Goal: Task Accomplishment & Management: Use online tool/utility

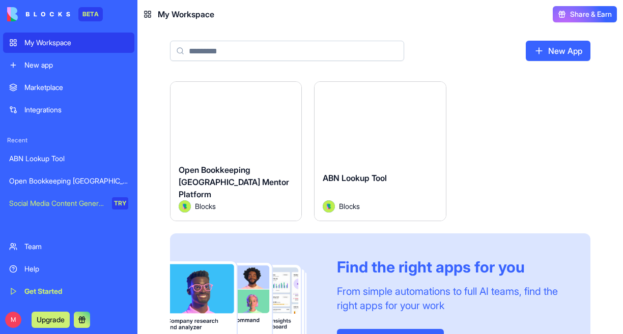
click at [551, 114] on div "Launch Open Bookkeeping Australia Mentor Platform Blocks Launch ABN Lookup Tool…" at bounding box center [380, 227] width 420 height 293
click at [415, 24] on header "My Workspace Share & Earn" at bounding box center [380, 14] width 486 height 29
click at [578, 96] on div "Launch Open Bookkeeping Australia Mentor Platform Blocks Launch ABN Lookup Tool…" at bounding box center [380, 227] width 420 height 293
click at [560, 119] on div "Launch Open Bookkeeping Australia Mentor Platform Blocks Launch ABN Lookup Tool…" at bounding box center [380, 227] width 420 height 293
click at [554, 46] on link "New App" at bounding box center [558, 51] width 65 height 20
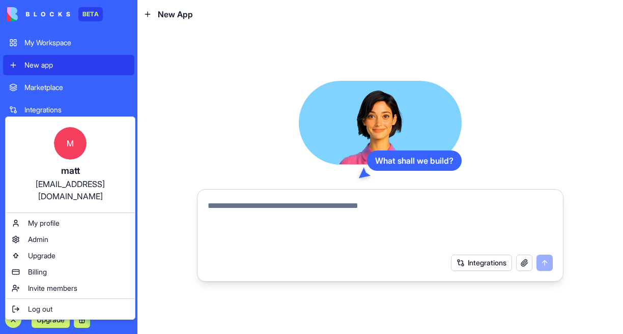
click at [46, 201] on div "M matt matt@openbookkeepingaustralia.com.au My profile Admin Upgrade Billing In…" at bounding box center [70, 219] width 130 height 204
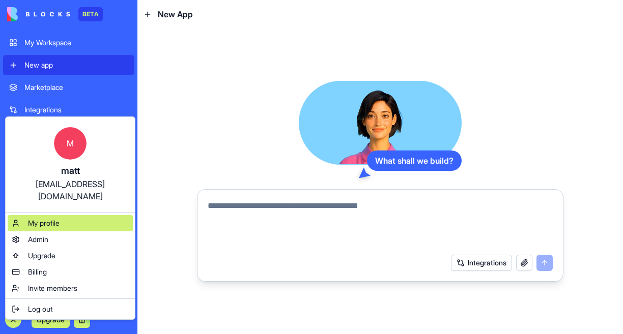
click at [40, 218] on span "My profile" at bounding box center [44, 223] width 32 height 10
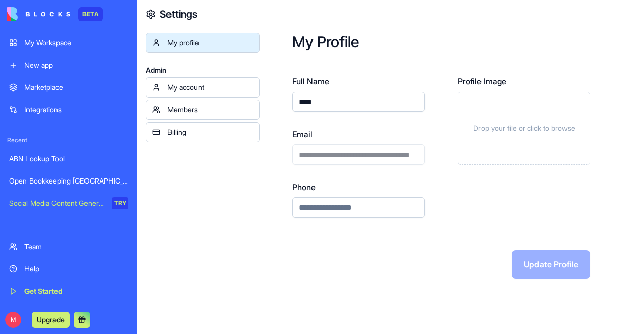
click at [341, 110] on input "****" at bounding box center [358, 102] width 133 height 20
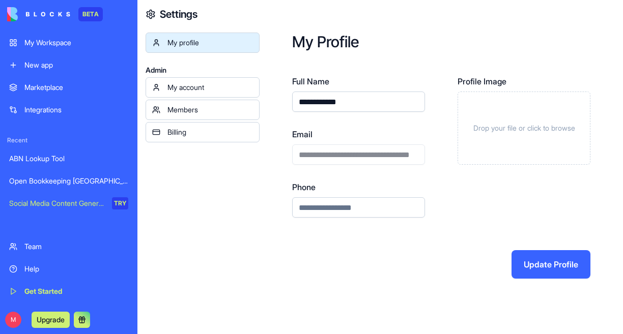
type input "**********"
click at [489, 196] on div "Profile Image Drop your file or click to browse" at bounding box center [524, 146] width 133 height 143
click at [555, 269] on button "Update Profile" at bounding box center [551, 264] width 79 height 29
click at [194, 83] on div "My account" at bounding box center [210, 87] width 86 height 10
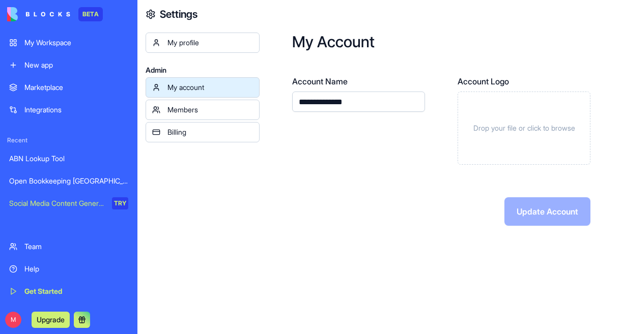
click at [194, 108] on div "Members" at bounding box center [210, 110] width 86 height 10
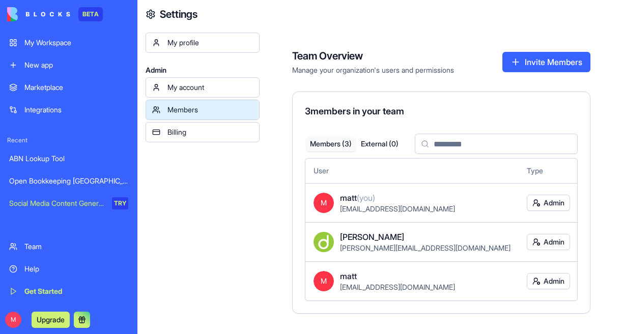
click at [178, 93] on link "My account" at bounding box center [203, 87] width 114 height 20
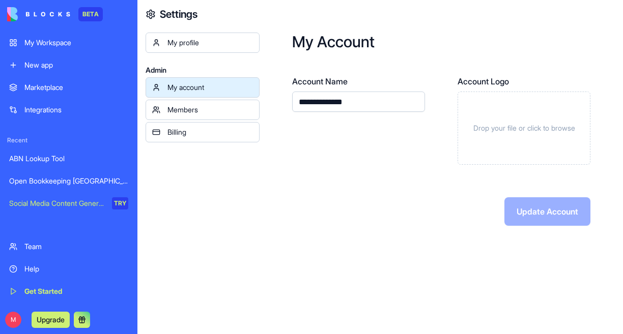
click at [313, 109] on input "**********" at bounding box center [358, 102] width 133 height 20
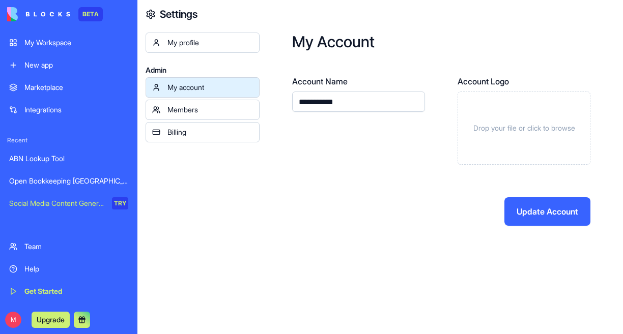
type input "**********"
click at [528, 203] on button "Update Account" at bounding box center [547, 211] width 86 height 29
click at [533, 204] on button "Update Account" at bounding box center [547, 211] width 86 height 29
click at [538, 220] on button "Update Account" at bounding box center [547, 211] width 86 height 29
click at [274, 146] on div "**********" at bounding box center [441, 129] width 363 height 259
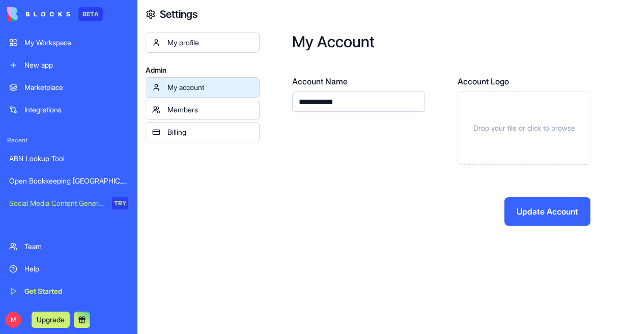
click at [192, 112] on div "Members" at bounding box center [210, 110] width 86 height 10
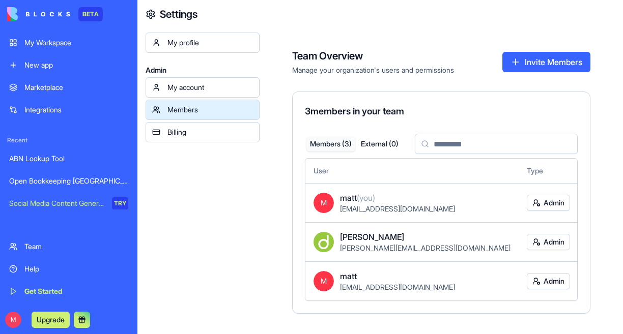
click at [171, 77] on div "My profile Admin My account Members Billing" at bounding box center [203, 200] width 114 height 334
click at [184, 85] on div "My account" at bounding box center [210, 87] width 86 height 10
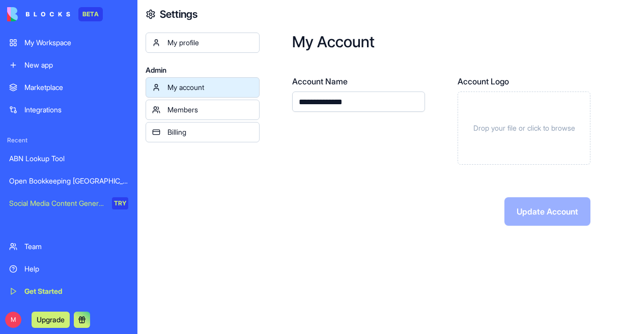
click at [323, 106] on input "**********" at bounding box center [358, 102] width 133 height 20
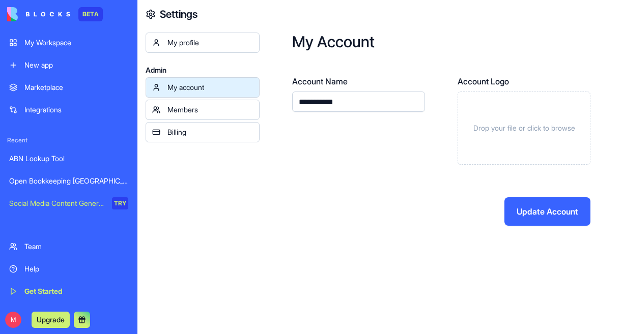
type input "**********"
click at [529, 224] on button "Update Account" at bounding box center [547, 211] width 86 height 29
click at [526, 218] on button "Update Account" at bounding box center [547, 211] width 86 height 29
click at [433, 194] on form "**********" at bounding box center [441, 150] width 298 height 151
click at [373, 98] on input "**********" at bounding box center [358, 102] width 133 height 20
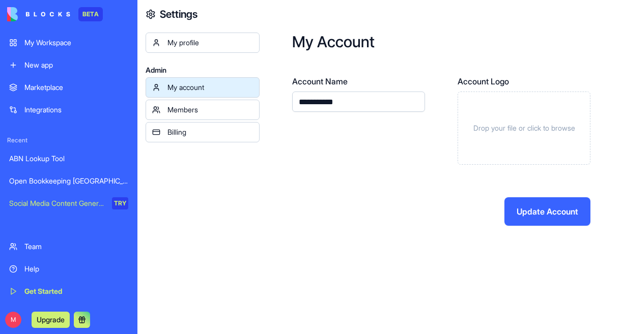
click at [550, 212] on button "Update Account" at bounding box center [547, 211] width 86 height 29
click at [527, 210] on button "Update Account" at bounding box center [547, 211] width 86 height 29
click at [174, 42] on div "My profile" at bounding box center [210, 43] width 86 height 10
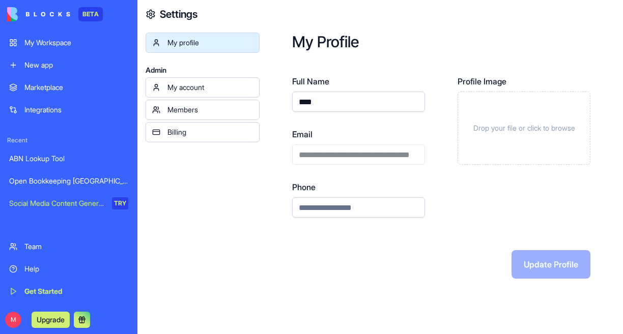
click at [186, 128] on div "Billing" at bounding box center [210, 132] width 86 height 10
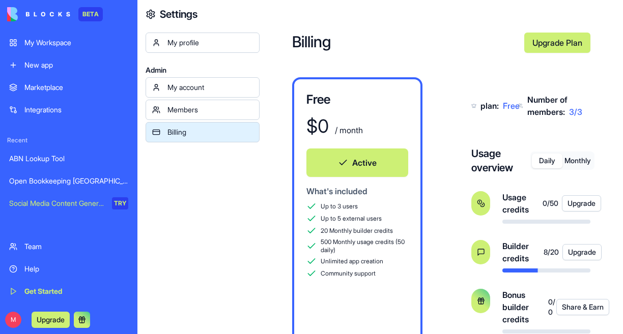
click at [43, 42] on div "My Workspace" at bounding box center [76, 43] width 104 height 10
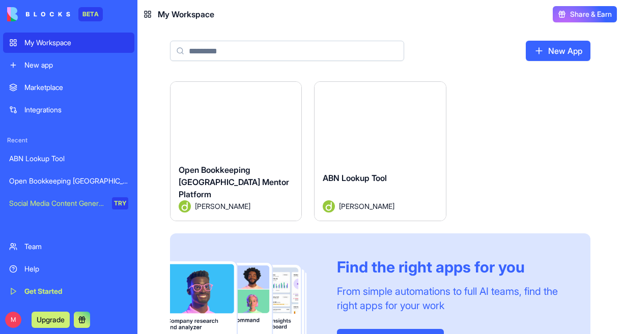
click at [548, 42] on link "New App" at bounding box center [558, 51] width 65 height 20
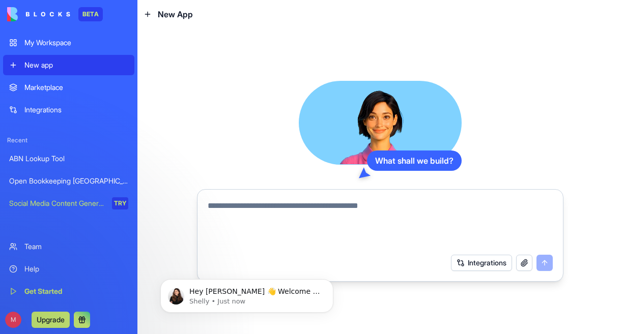
click at [334, 213] on textarea at bounding box center [380, 224] width 345 height 49
click at [480, 260] on button "Integrations" at bounding box center [481, 263] width 61 height 16
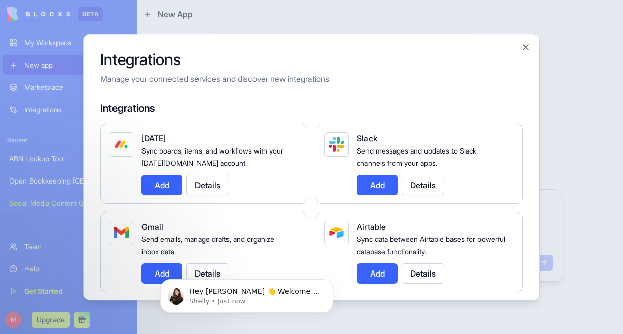
click at [246, 240] on span "Send emails, manage drafts, and organize inbox data." at bounding box center [207, 245] width 133 height 21
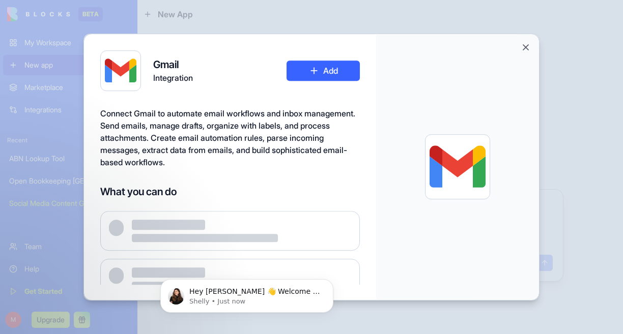
click at [229, 128] on span "Connect Gmail to automate email workflows and inbox management. Send emails, ma…" at bounding box center [227, 137] width 255 height 59
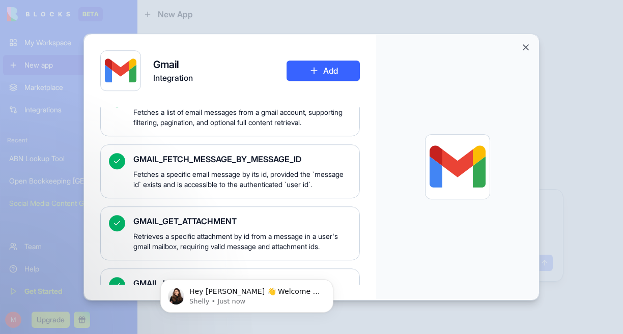
scroll to position [343, 0]
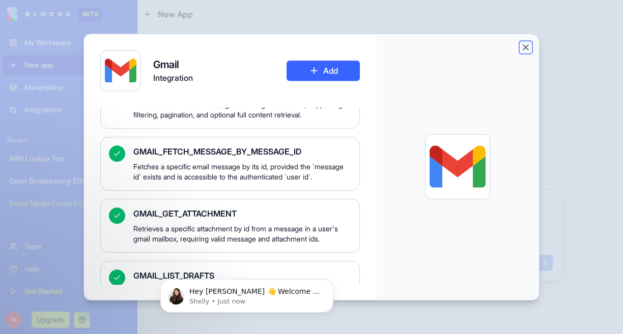
click at [521, 50] on button "Close" at bounding box center [526, 47] width 10 height 10
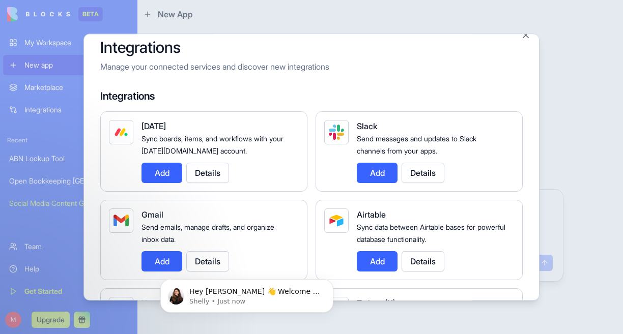
scroll to position [13, 0]
click at [527, 37] on button "Close" at bounding box center [526, 35] width 10 height 10
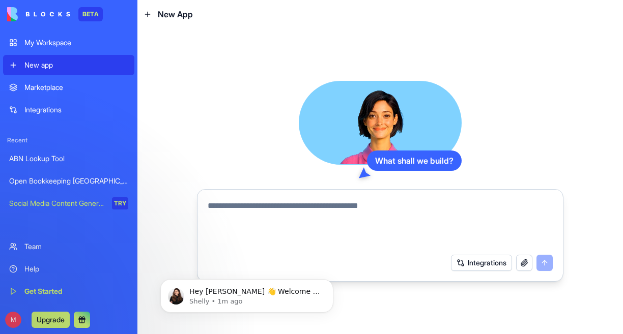
click at [278, 209] on textarea at bounding box center [380, 224] width 345 height 49
paste textarea "**********"
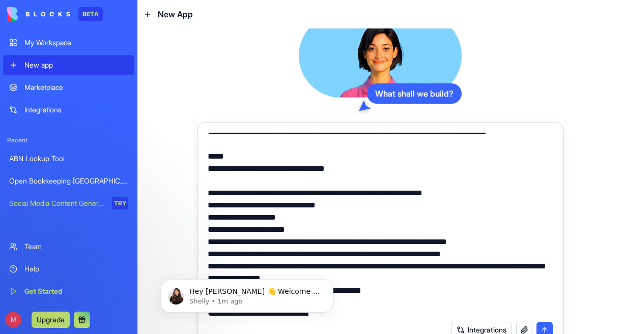
scroll to position [0, 0]
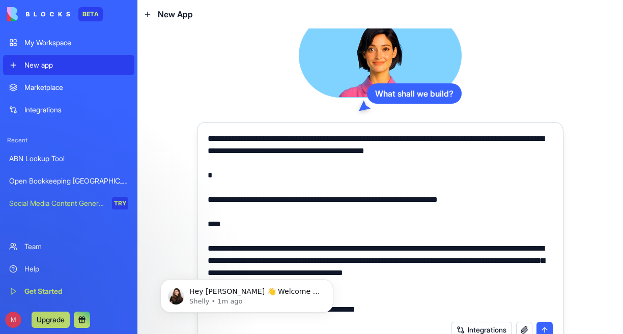
click at [372, 138] on textarea at bounding box center [380, 224] width 345 height 183
drag, startPoint x: 239, startPoint y: 179, endPoint x: 187, endPoint y: 97, distance: 96.7
click at [187, 97] on div "What shall we build? Integrations" at bounding box center [380, 182] width 486 height 306
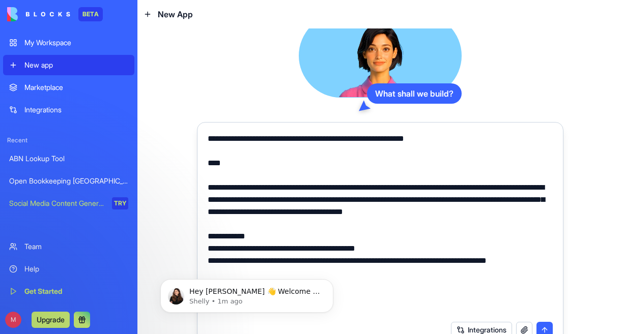
drag, startPoint x: 248, startPoint y: 163, endPoint x: 181, endPoint y: 129, distance: 75.6
click at [280, 191] on textarea at bounding box center [380, 224] width 345 height 183
type textarea "**********"
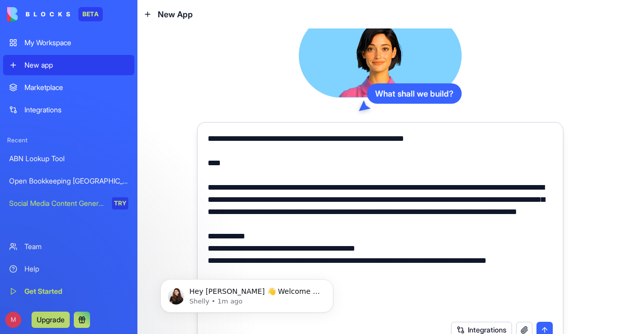
click at [541, 328] on button "submit" at bounding box center [544, 330] width 16 height 16
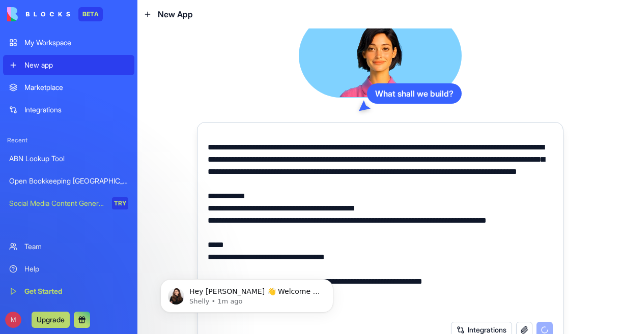
scroll to position [116, 0]
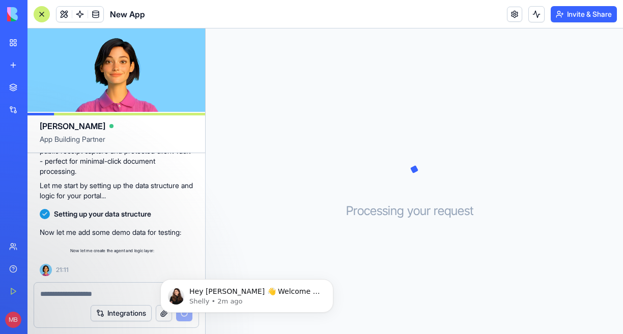
scroll to position [1021, 0]
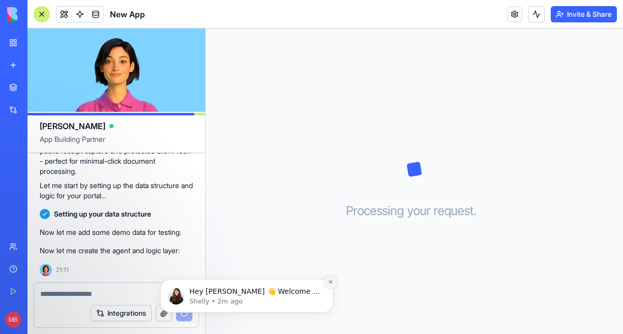
click at [330, 283] on icon "Dismiss notification" at bounding box center [331, 282] width 6 height 6
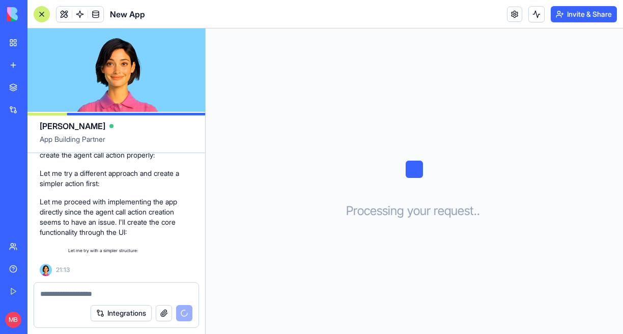
scroll to position [1267, 0]
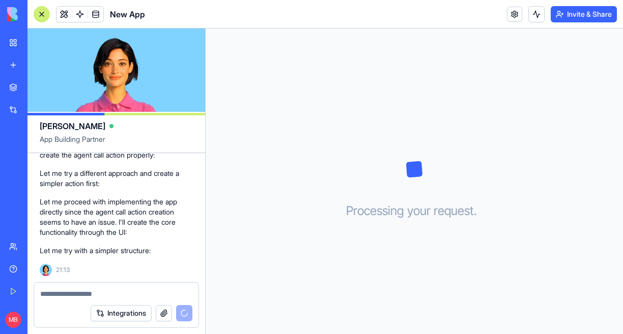
click at [39, 15] on div at bounding box center [42, 14] width 16 height 16
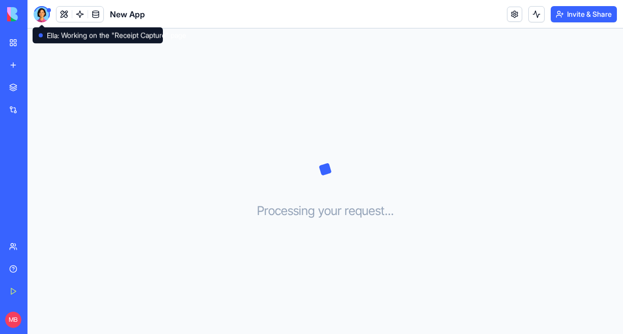
click at [45, 13] on div at bounding box center [42, 14] width 16 height 16
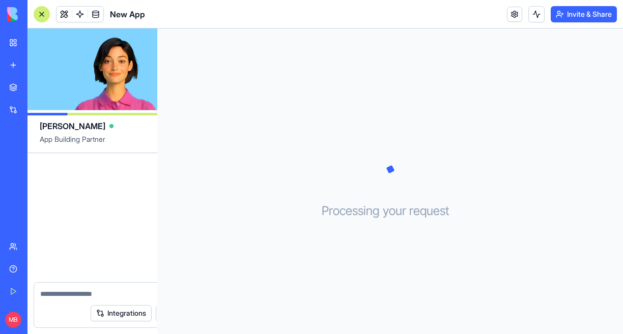
scroll to position [1322, 0]
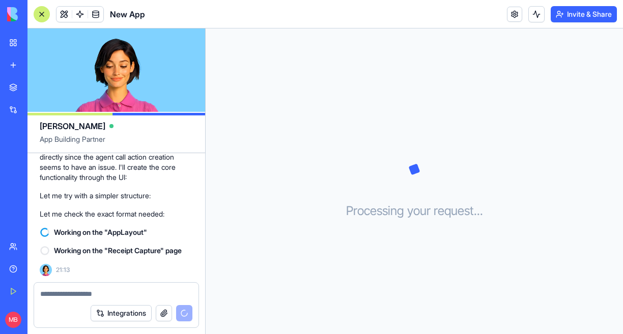
click at [318, 231] on div "Processing your request . . ." at bounding box center [414, 182] width 417 height 306
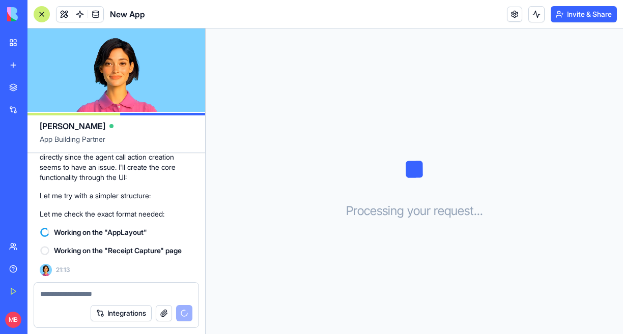
click at [98, 294] on textarea at bounding box center [116, 294] width 152 height 10
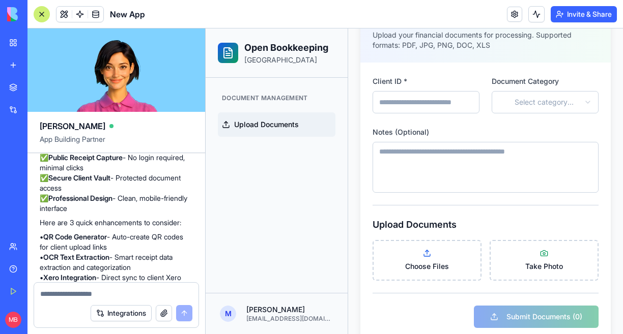
scroll to position [1454, 0]
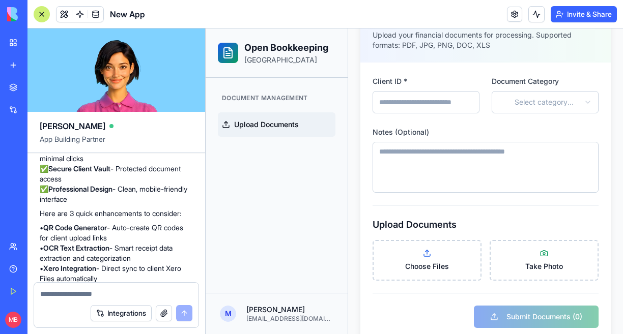
click at [107, 153] on strong "Public Receipt Capture" at bounding box center [85, 148] width 74 height 9
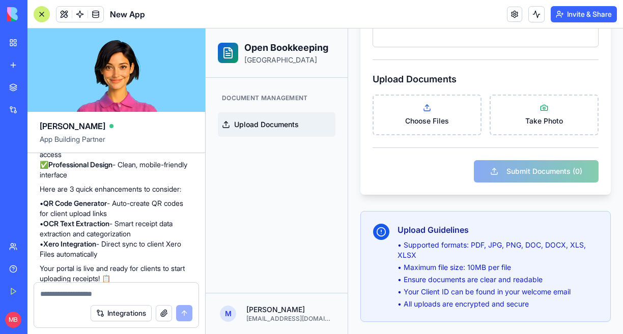
scroll to position [0, 0]
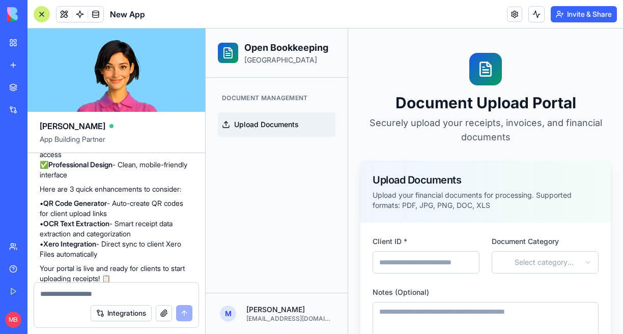
click at [260, 100] on div "Document Management" at bounding box center [277, 98] width 118 height 16
click at [260, 124] on span "Upload Documents" at bounding box center [266, 125] width 65 height 10
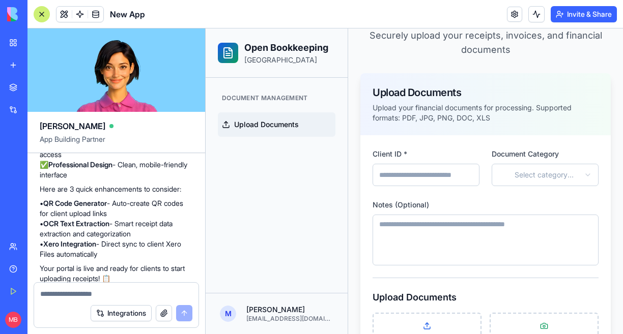
scroll to position [89, 0]
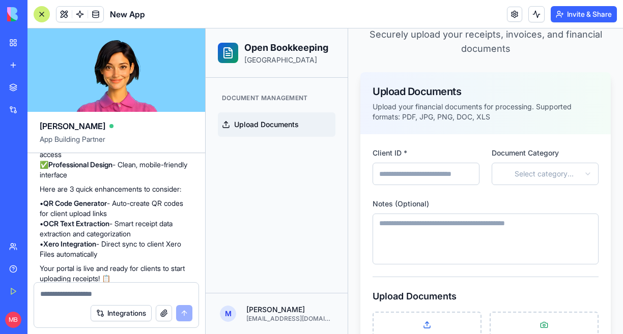
click at [487, 140] on div "**********" at bounding box center [485, 273] width 250 height 278
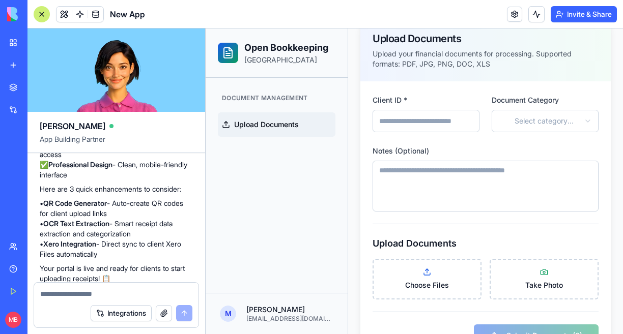
scroll to position [159, 0]
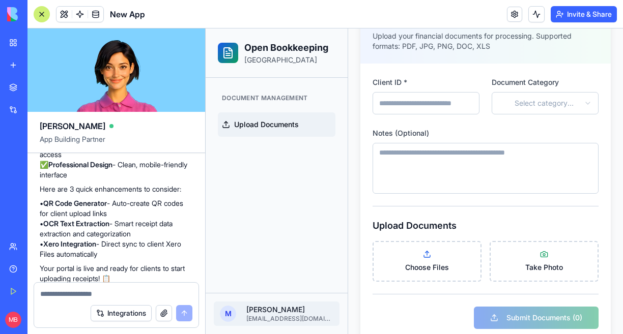
click at [261, 311] on html "**********" at bounding box center [414, 175] width 417 height 612
click at [276, 266] on div "Profile Settings" at bounding box center [282, 268] width 109 height 16
click at [138, 242] on p "• QR Code Generator - Auto-create QR codes for client upload links • OCR Text E…" at bounding box center [116, 229] width 153 height 61
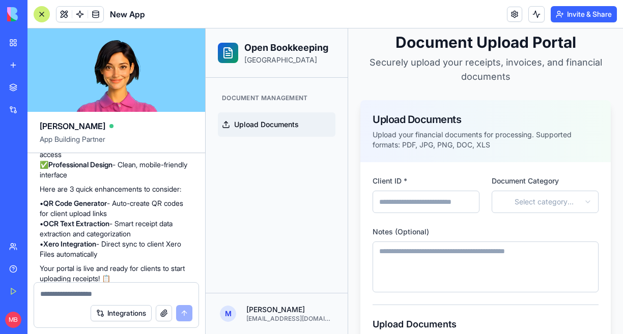
scroll to position [61, 0]
click at [567, 198] on html "**********" at bounding box center [414, 273] width 417 height 612
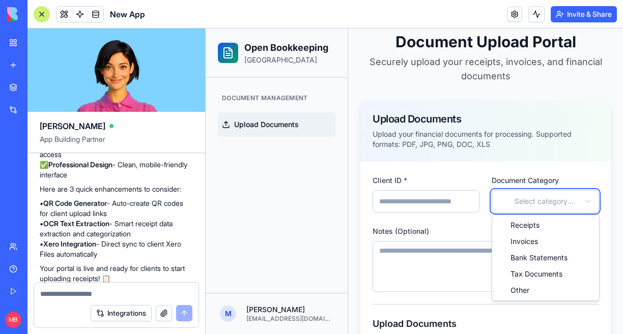
click at [496, 179] on html "**********" at bounding box center [414, 273] width 417 height 612
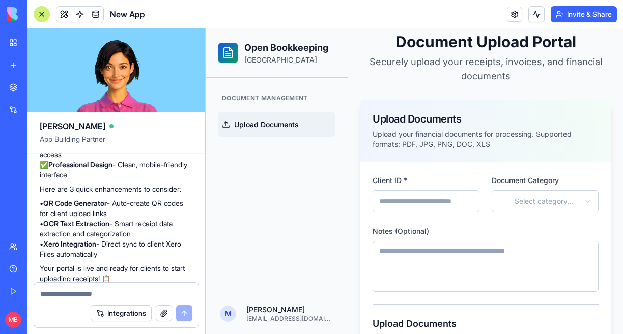
click at [481, 179] on div "**********" at bounding box center [486, 193] width 226 height 39
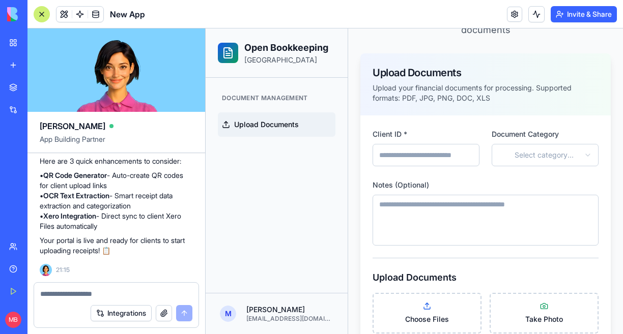
scroll to position [1534, 0]
click at [10, 20] on img at bounding box center [38, 14] width 63 height 14
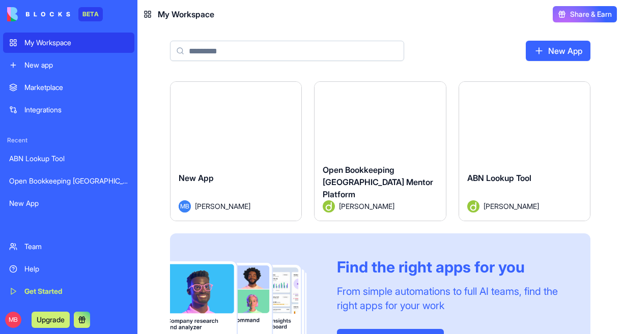
click at [289, 91] on html "BETA My Workspace New app Marketplace Integrations Recent ABN Lookup Tool Open …" at bounding box center [311, 167] width 623 height 334
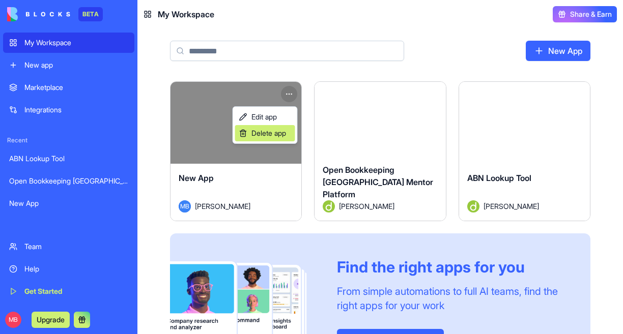
click at [269, 130] on span "Delete app" at bounding box center [268, 133] width 35 height 10
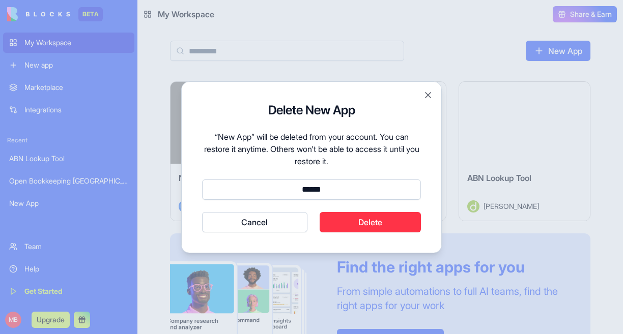
type input "******"
click at [354, 216] on button "Delete" at bounding box center [371, 222] width 102 height 20
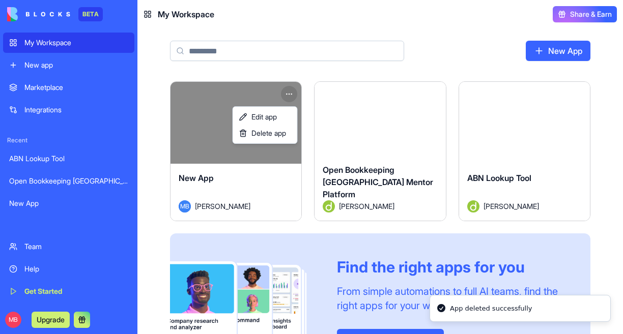
click at [317, 232] on html "BETA My Workspace New app Marketplace Integrations Recent ABN Lookup Tool Open …" at bounding box center [311, 167] width 623 height 334
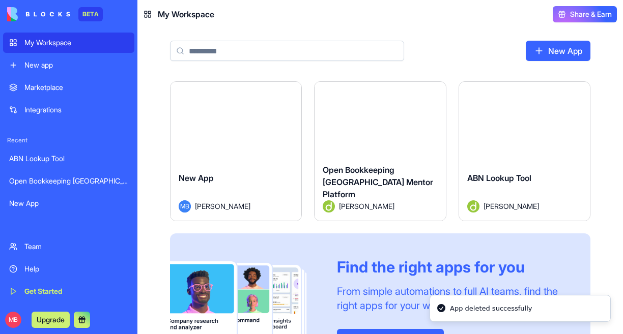
click at [363, 182] on span "Open Bookkeeping [GEOGRAPHIC_DATA] Mentor Platform" at bounding box center [378, 182] width 110 height 35
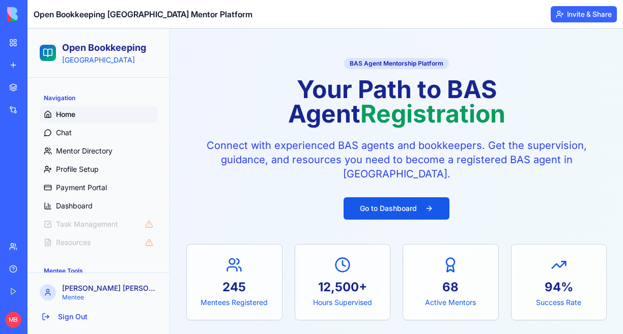
scroll to position [45, 0]
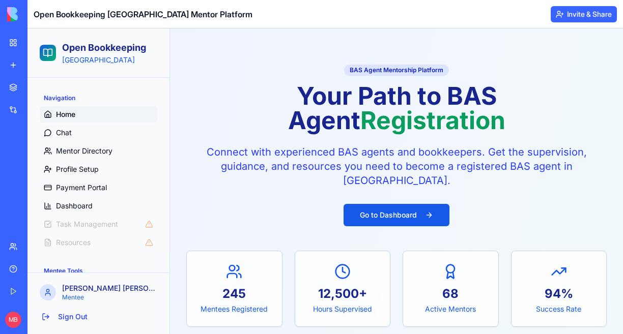
click at [105, 228] on li "Task Management" at bounding box center [99, 224] width 118 height 16
click at [92, 223] on li "Task Management" at bounding box center [99, 224] width 118 height 16
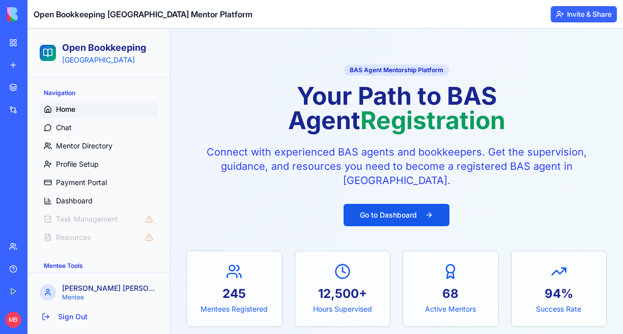
scroll to position [7, 0]
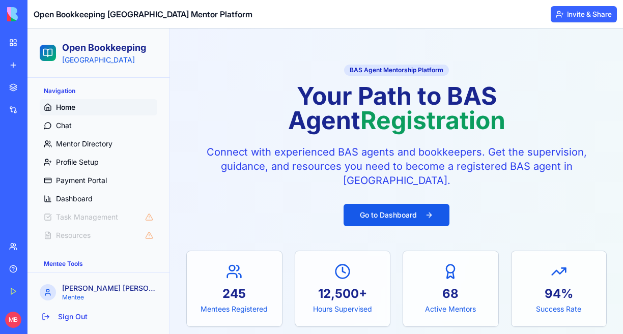
click at [148, 217] on li "Task Management" at bounding box center [99, 217] width 118 height 16
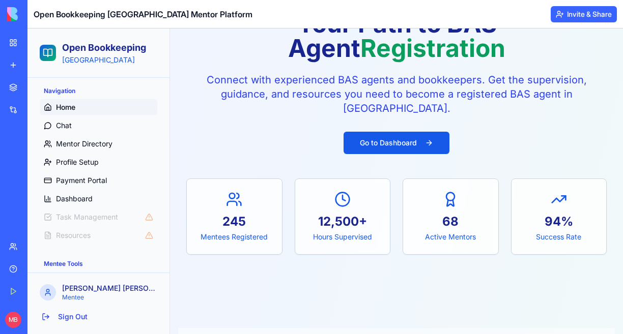
scroll to position [119, 0]
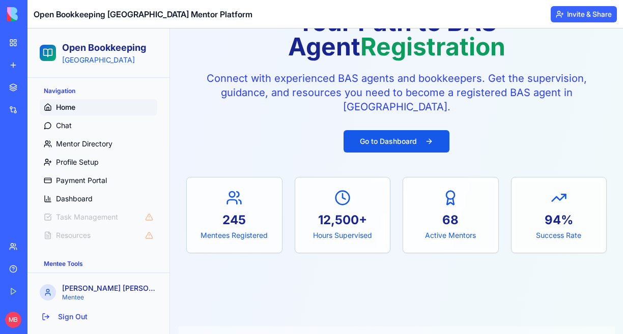
click at [85, 286] on p "Matt Burnett" at bounding box center [109, 289] width 95 height 10
click at [98, 219] on li "Task Management" at bounding box center [99, 217] width 118 height 16
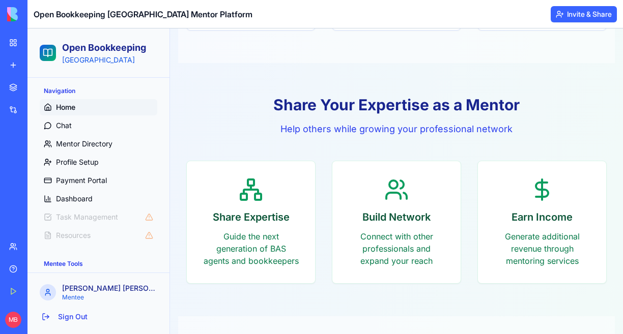
scroll to position [715, 0]
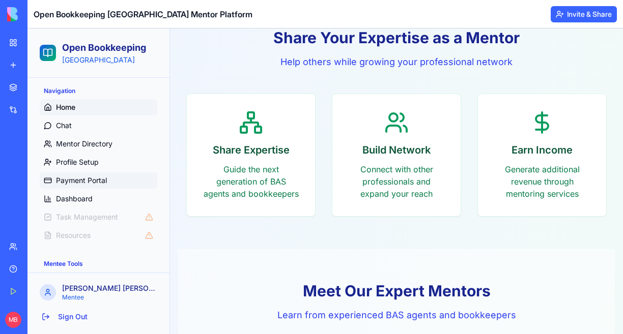
click at [94, 183] on span "Payment Portal" at bounding box center [81, 181] width 51 height 10
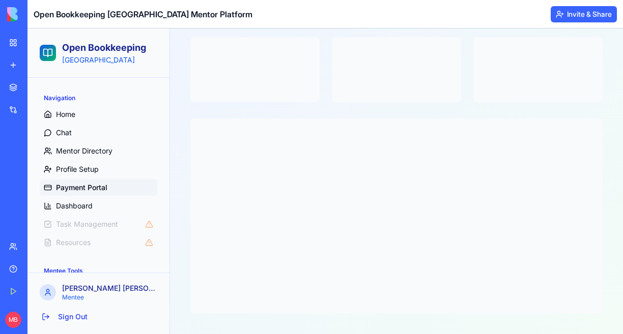
scroll to position [165, 0]
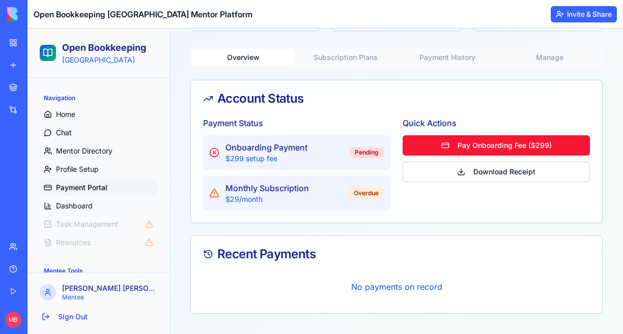
click at [150, 215] on ul "Home Chat Mentor Directory Profile Setup Payment Portal Dashboard Task Manageme…" at bounding box center [99, 178] width 118 height 145
click at [108, 220] on li "Task Management" at bounding box center [99, 224] width 118 height 16
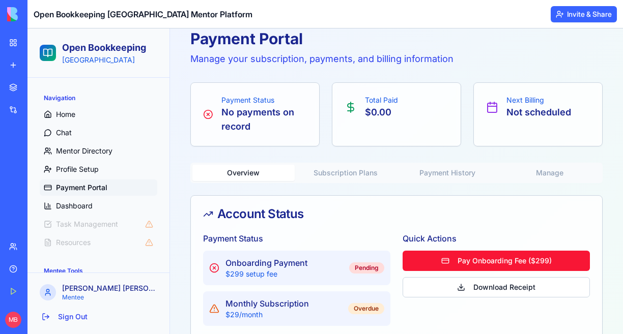
scroll to position [7, 0]
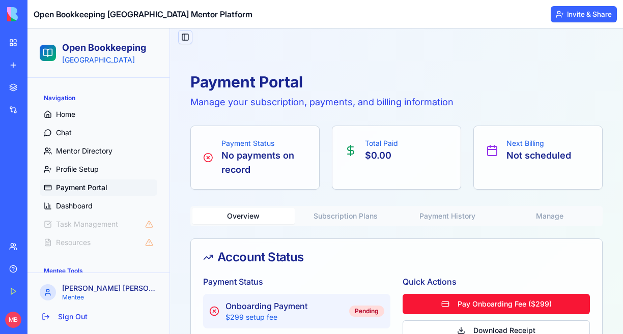
click at [185, 35] on button "Toggle Sidebar" at bounding box center [185, 37] width 14 height 14
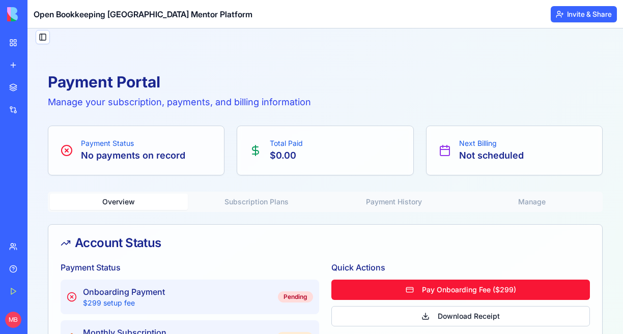
click at [50, 38] on div "Toggle Sidebar" at bounding box center [325, 41] width 596 height 39
click at [87, 20] on header "Open Bookkeeping Australia Mentor Platform Invite & Share" at bounding box center [325, 14] width 596 height 29
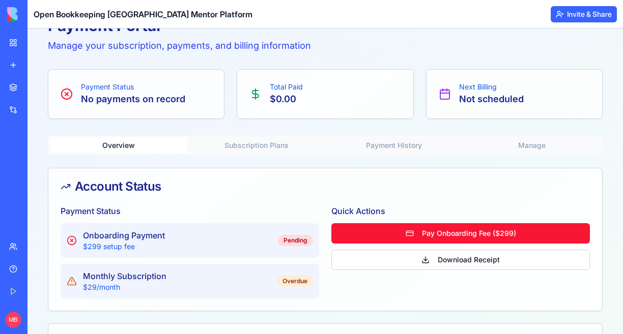
scroll to position [137, 0]
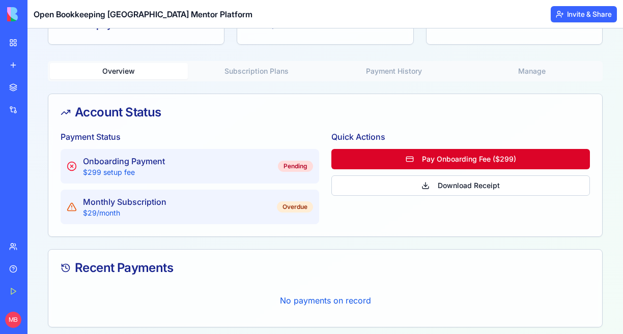
click at [404, 158] on button "Pay Onboarding Fee ($299)" at bounding box center [460, 159] width 259 height 20
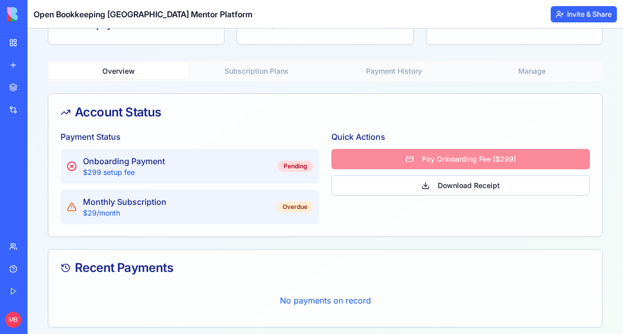
click at [405, 253] on div "Recent Payments" at bounding box center [325, 268] width 554 height 37
click at [400, 188] on button "Download Receipt" at bounding box center [460, 186] width 259 height 20
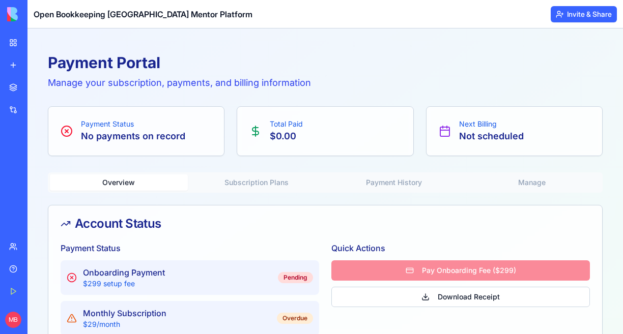
scroll to position [0, 0]
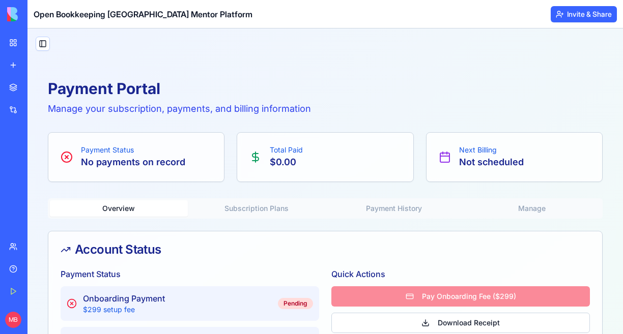
click at [247, 212] on button "Subscription Plans" at bounding box center [257, 209] width 138 height 16
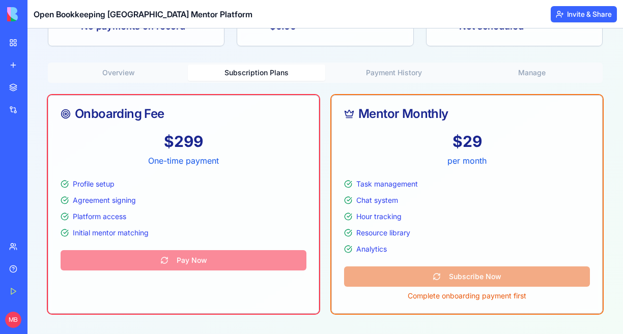
scroll to position [8, 0]
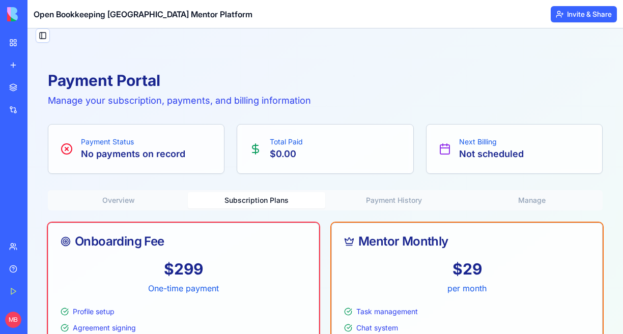
click at [386, 201] on button "Payment History" at bounding box center [394, 200] width 138 height 16
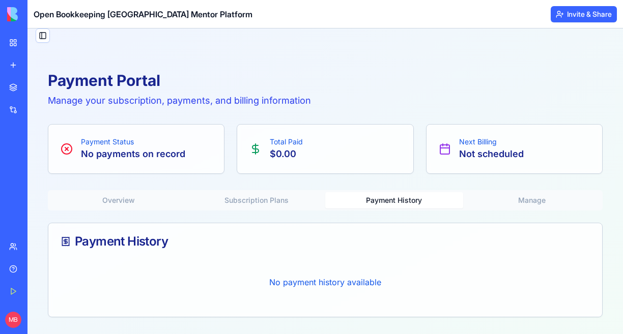
click at [520, 199] on button "Manage" at bounding box center [532, 200] width 138 height 16
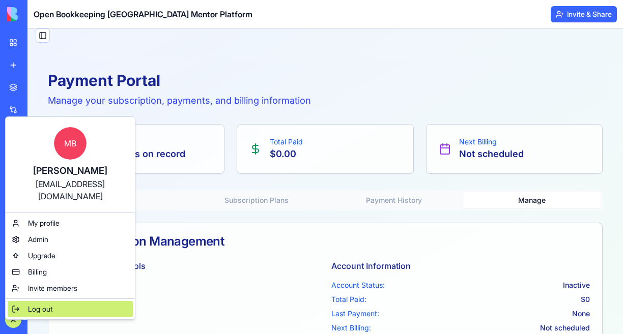
click at [33, 304] on span "Log out" at bounding box center [40, 309] width 24 height 10
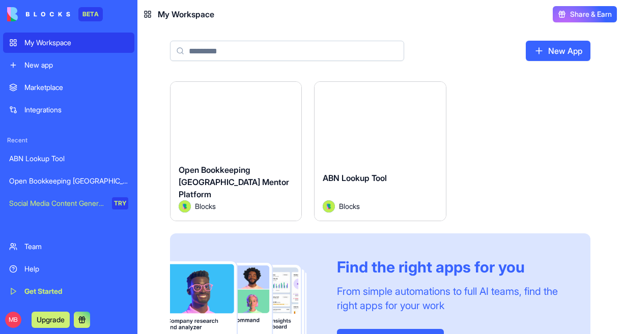
click at [214, 187] on span "Open Bookkeeping [GEOGRAPHIC_DATA] Mentor Platform" at bounding box center [234, 182] width 110 height 35
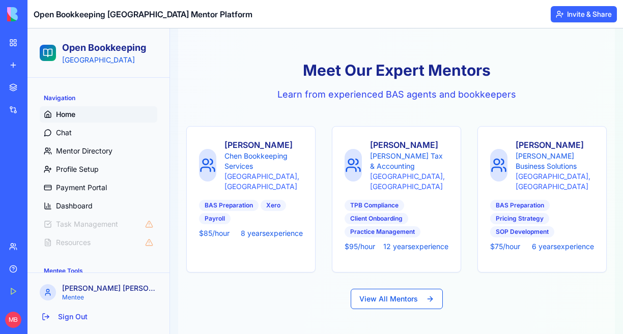
scroll to position [940, 0]
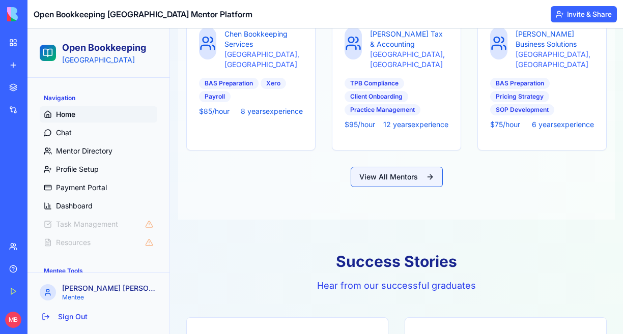
click at [385, 178] on button "View All Mentors" at bounding box center [397, 177] width 92 height 20
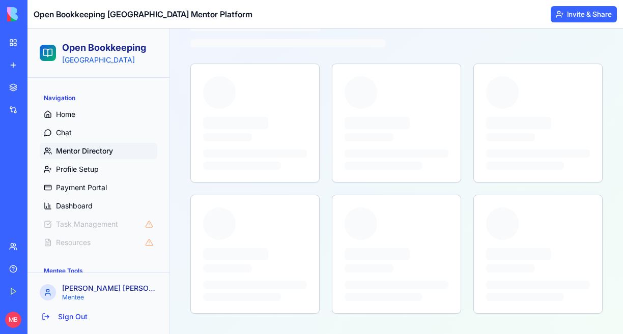
scroll to position [92, 0]
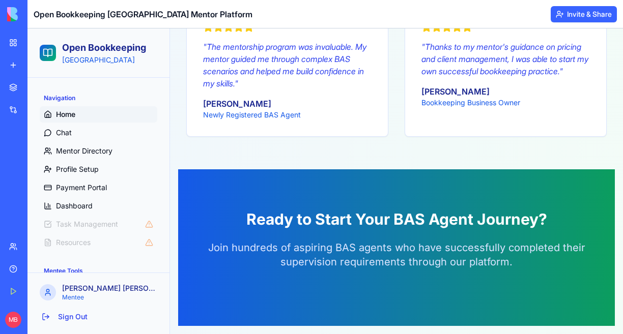
scroll to position [35, 0]
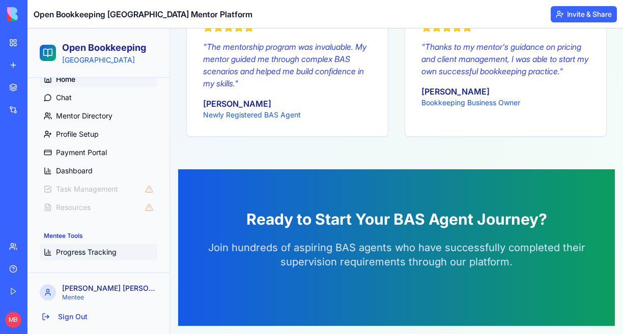
click at [91, 255] on span "Progress Tracking" at bounding box center [86, 252] width 61 height 10
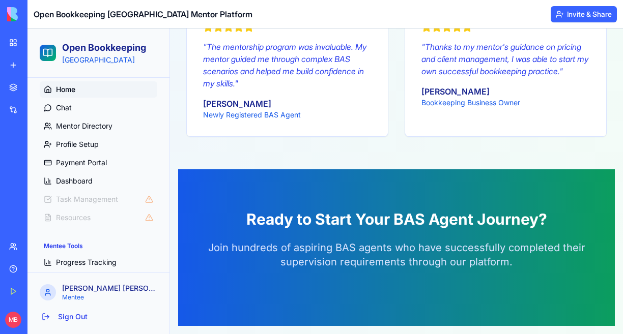
scroll to position [15, 0]
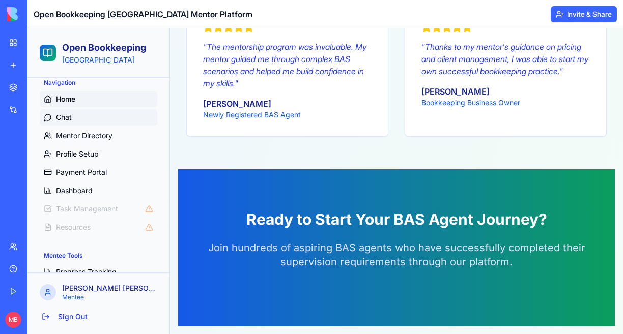
click at [69, 117] on span "Chat" at bounding box center [64, 117] width 16 height 10
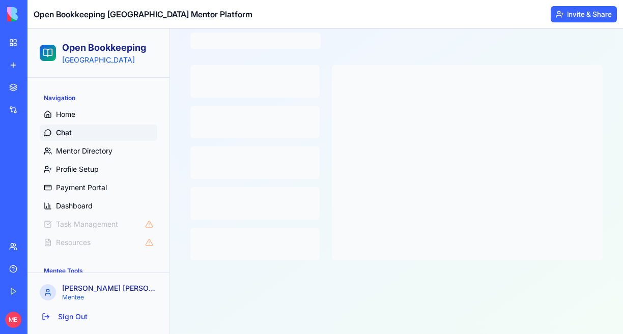
scroll to position [47, 0]
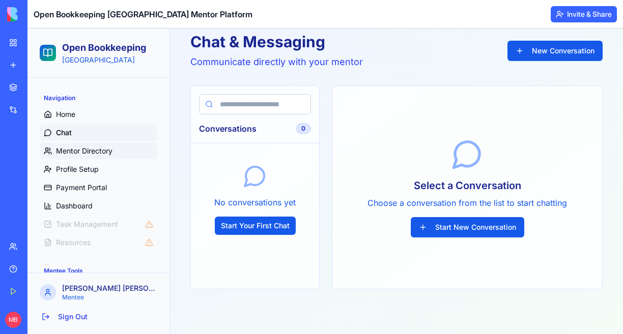
click at [76, 153] on span "Mentor Directory" at bounding box center [84, 151] width 56 height 10
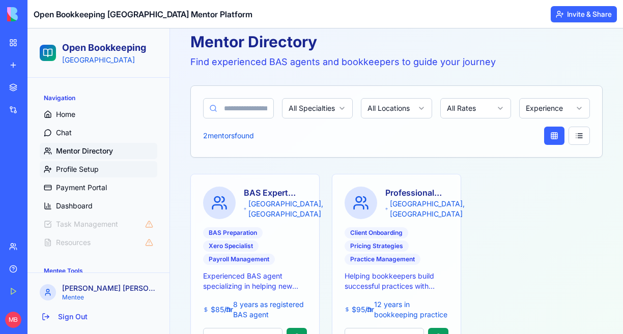
click at [90, 177] on link "Profile Setup" at bounding box center [99, 169] width 118 height 16
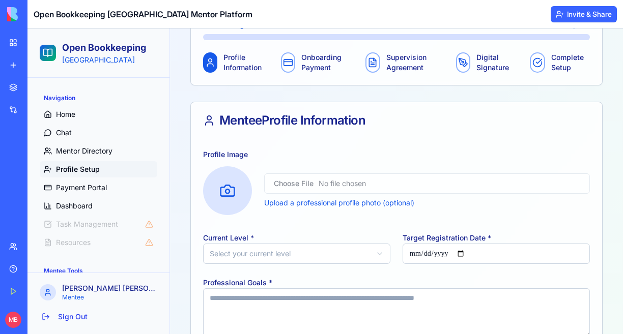
scroll to position [157, 0]
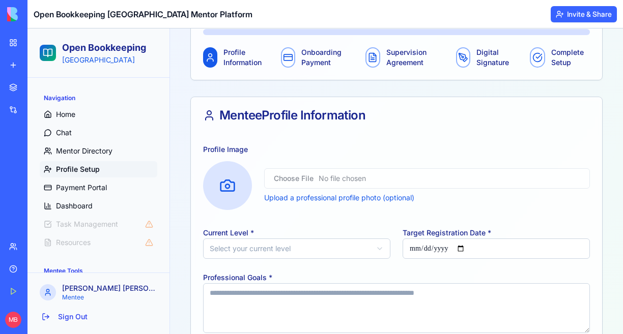
click at [83, 220] on li "Task Management" at bounding box center [99, 224] width 118 height 16
click at [151, 225] on li "Task Management" at bounding box center [99, 224] width 118 height 16
click at [79, 246] on li "Resources" at bounding box center [99, 243] width 118 height 16
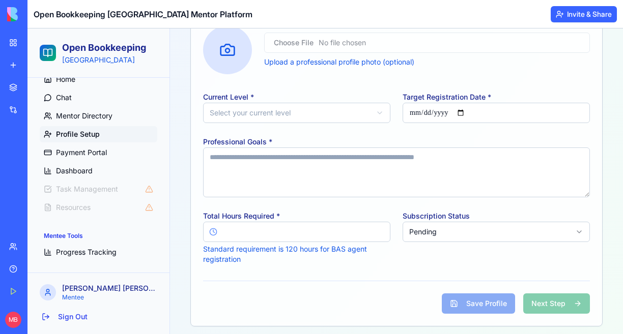
scroll to position [305, 0]
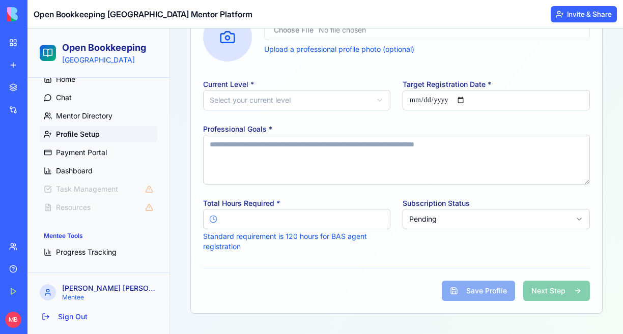
click at [317, 110] on body "Open Bookkeeping Australia Navigation Home Chat Mentor Directory Profile Setup …" at bounding box center [325, 28] width 596 height 611
click at [415, 100] on input "Target Registration Date *" at bounding box center [496, 100] width 187 height 20
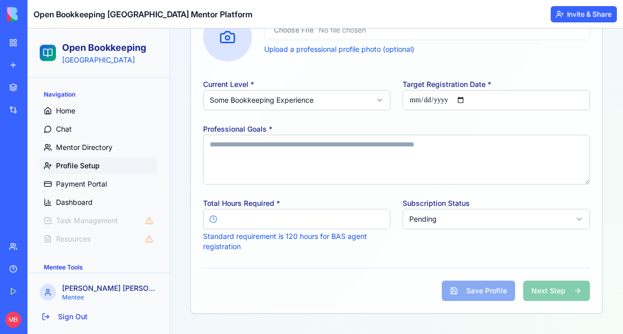
scroll to position [0, 0]
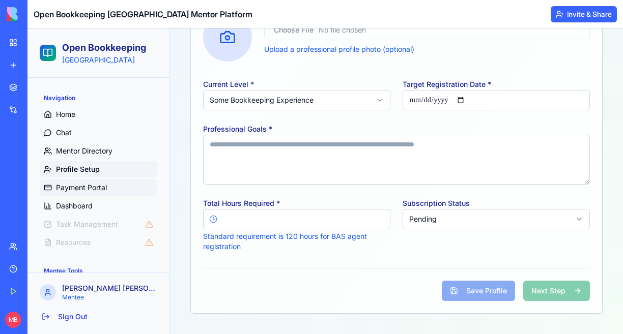
click at [109, 181] on link "Payment Portal" at bounding box center [99, 188] width 118 height 16
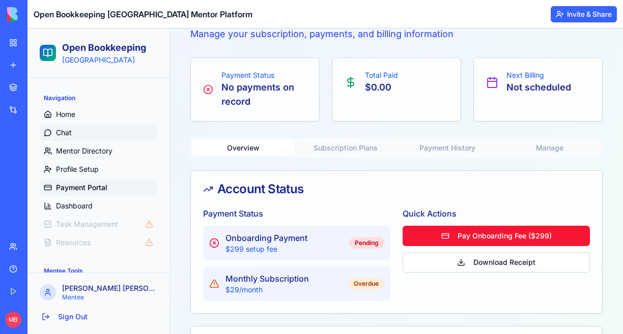
scroll to position [165, 0]
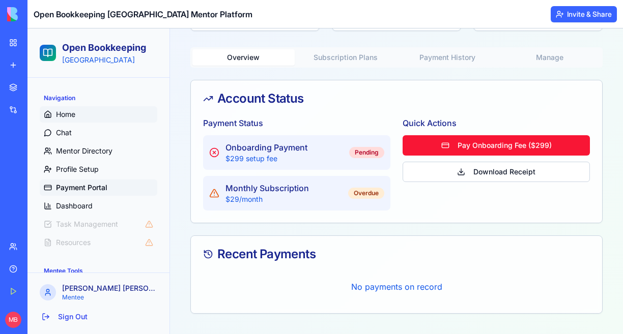
click at [77, 116] on link "Home" at bounding box center [99, 114] width 118 height 16
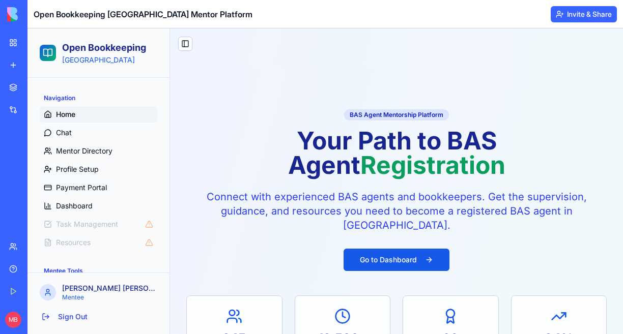
click at [95, 11] on span "Open Bookkeeping [GEOGRAPHIC_DATA] Mentor Platform" at bounding box center [143, 14] width 219 height 12
click at [11, 13] on img at bounding box center [38, 14] width 63 height 14
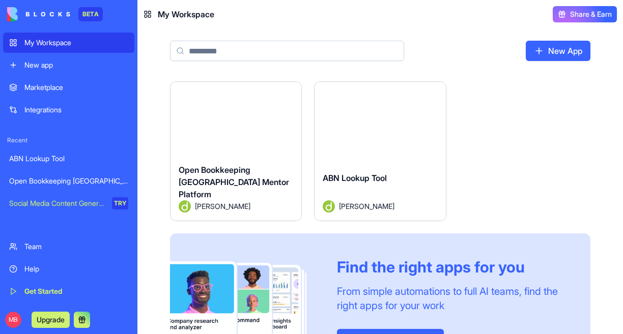
click at [308, 228] on div "Launch Open Bookkeeping Australia Mentor Platform Darren McMahon Launch ABN Loo…" at bounding box center [380, 227] width 420 height 293
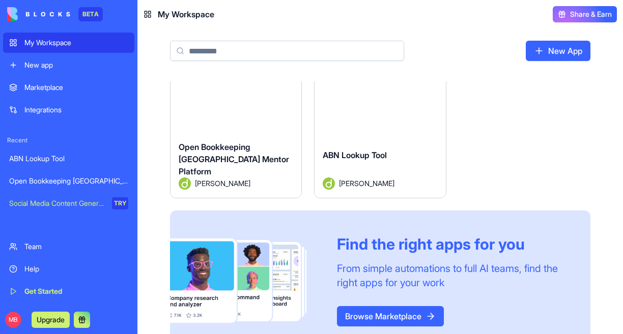
scroll to position [52, 0]
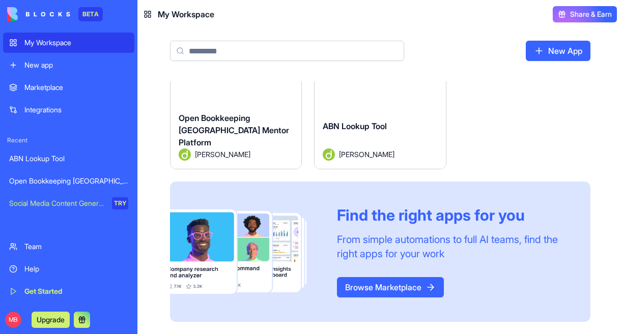
click at [240, 118] on div "Open Bookkeeping Australia Mentor Platform Darren McMahon" at bounding box center [236, 136] width 131 height 65
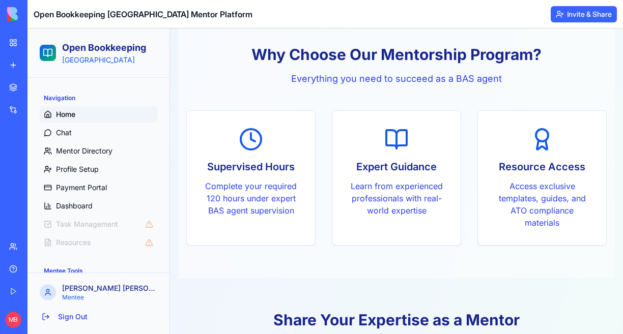
scroll to position [435, 0]
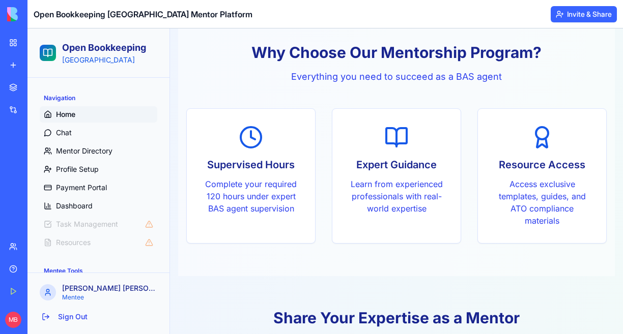
click at [90, 291] on p "Matt Burnett" at bounding box center [109, 289] width 95 height 10
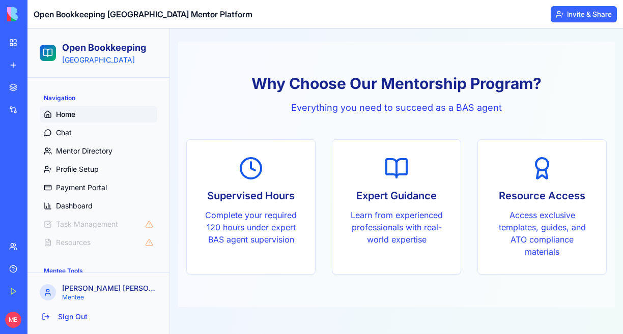
scroll to position [399, 0]
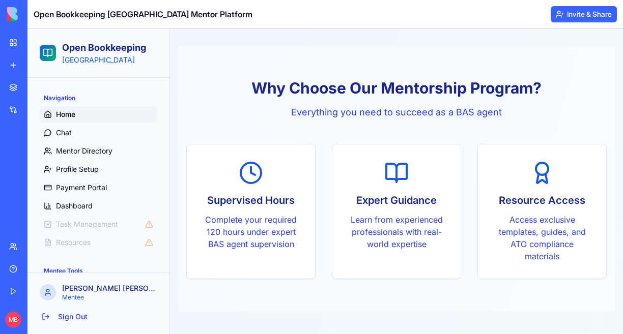
click at [305, 105] on p "Everything you need to succeed as a BAS agent" at bounding box center [396, 112] width 420 height 14
click at [112, 15] on span "Open Bookkeeping [GEOGRAPHIC_DATA] Mentor Platform" at bounding box center [143, 14] width 219 height 12
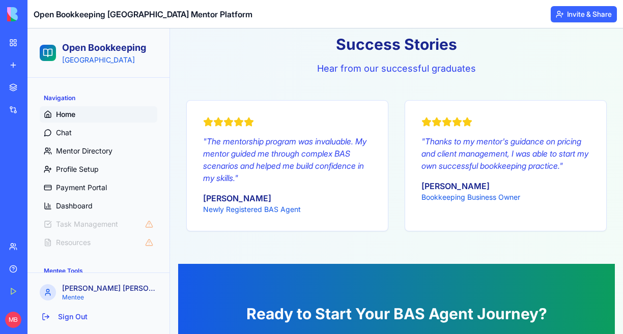
scroll to position [1372, 0]
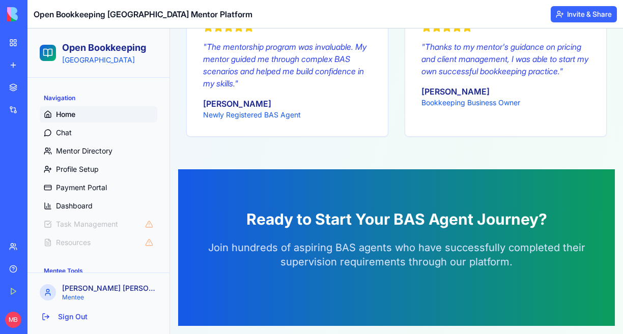
click at [91, 225] on li "Task Management" at bounding box center [99, 224] width 118 height 16
click at [85, 237] on li "Resources" at bounding box center [99, 243] width 118 height 16
click at [14, 206] on div "Social Media Content Generator" at bounding box center [11, 204] width 5 height 10
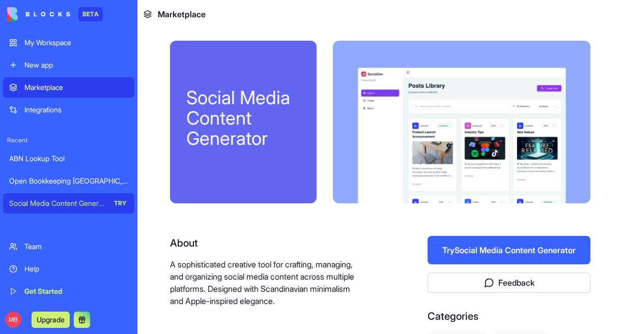
click at [58, 177] on div "Open Bookkeeping [GEOGRAPHIC_DATA] Mentor Platform" at bounding box center [68, 181] width 119 height 10
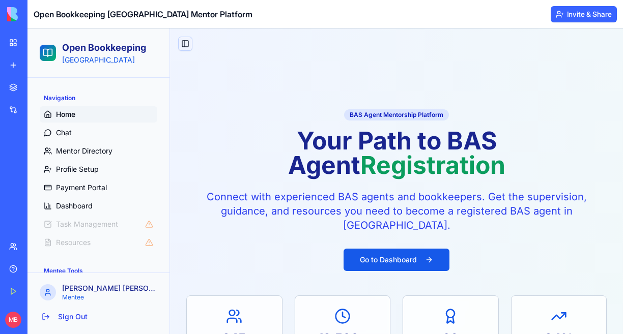
click at [184, 37] on button "Toggle Sidebar" at bounding box center [185, 44] width 14 height 14
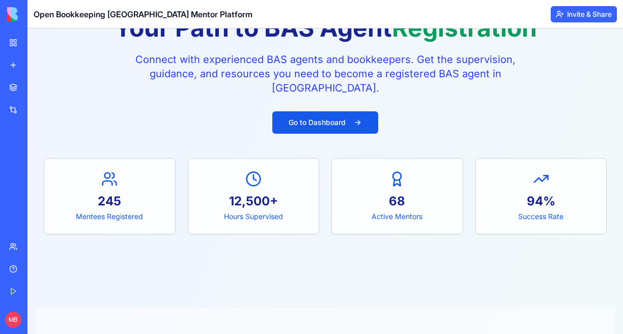
scroll to position [163, 0]
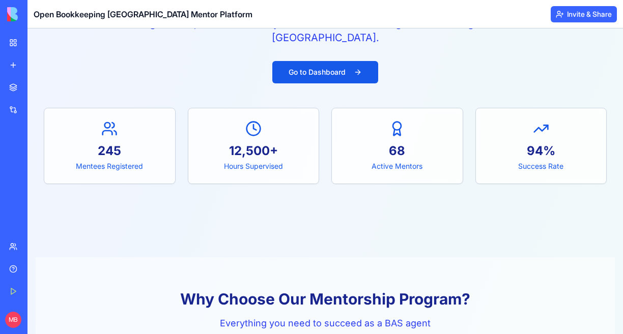
click at [201, 58] on div "BAS Agent Mentorship Platform Your Path to BAS Agent Registration Connect with …" at bounding box center [325, 65] width 563 height 240
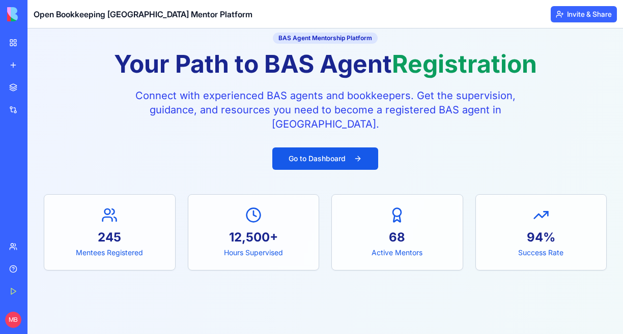
scroll to position [0, 0]
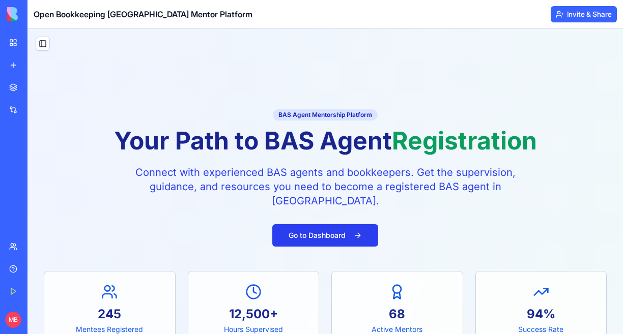
click at [302, 232] on button "Go to Dashboard" at bounding box center [325, 235] width 106 height 22
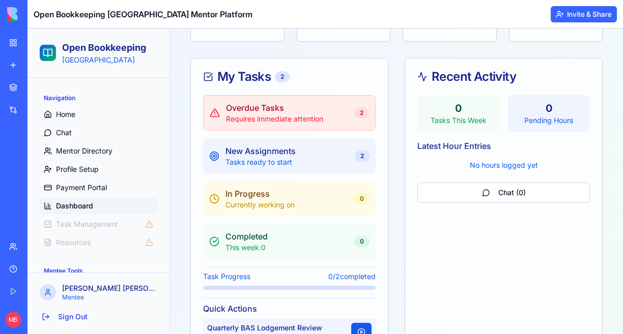
scroll to position [315, 0]
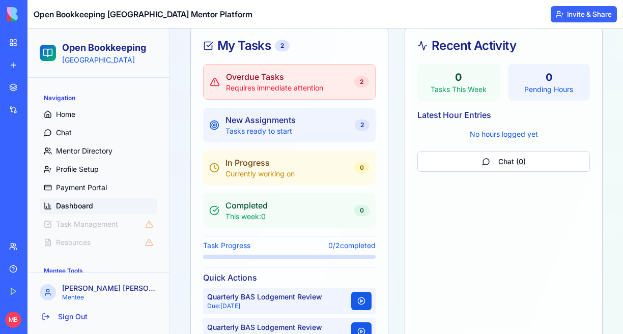
click at [268, 79] on p "Overdue Tasks" at bounding box center [274, 77] width 97 height 12
click at [230, 46] on div "My Tasks 2" at bounding box center [289, 46] width 173 height 12
click at [282, 125] on p "New Assignments" at bounding box center [260, 120] width 70 height 12
click at [258, 163] on p "In Progress" at bounding box center [259, 163] width 69 height 12
click at [255, 215] on p "This week: 0" at bounding box center [246, 217] width 42 height 10
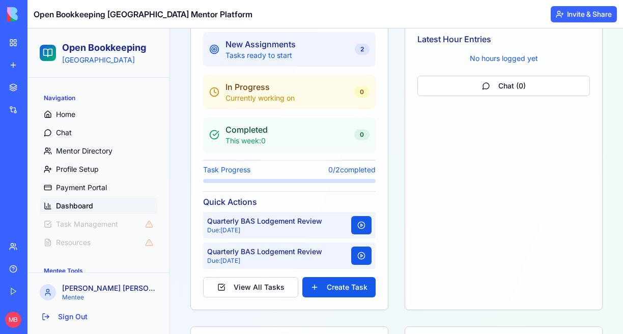
scroll to position [421, 0]
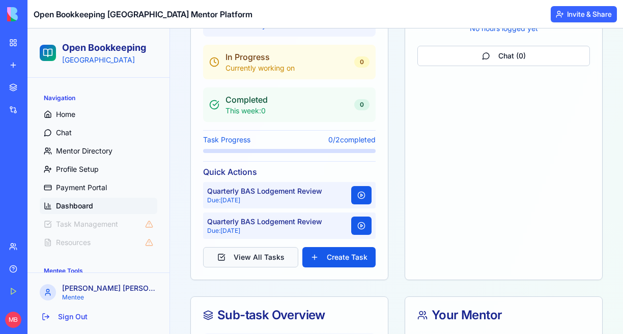
click at [252, 258] on button "View All Tasks" at bounding box center [250, 257] width 95 height 20
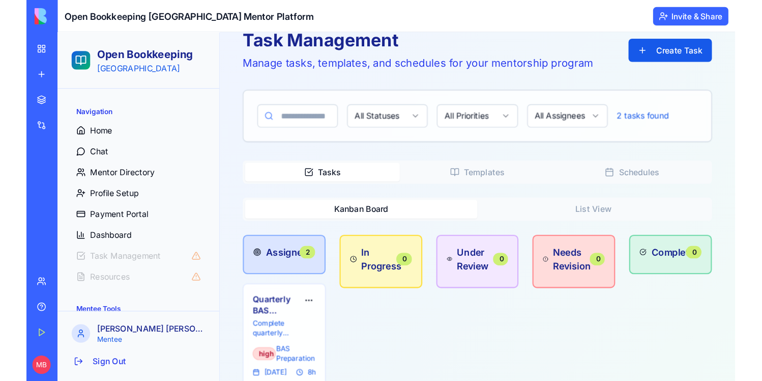
scroll to position [46, 0]
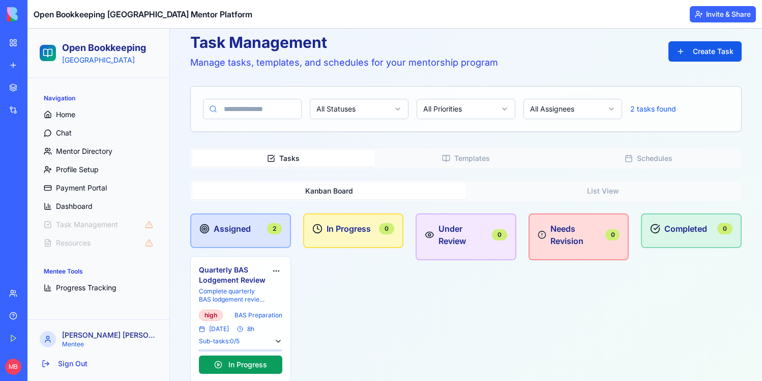
click at [532, 301] on div "Needs Revision 0" at bounding box center [579, 363] width 101 height 301
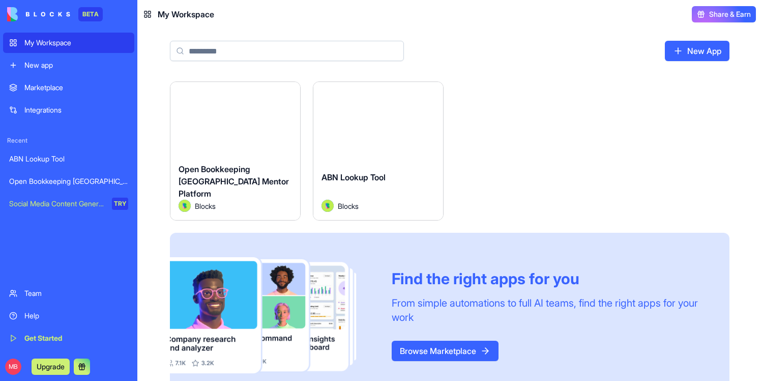
click at [695, 46] on link "New App" at bounding box center [697, 51] width 65 height 20
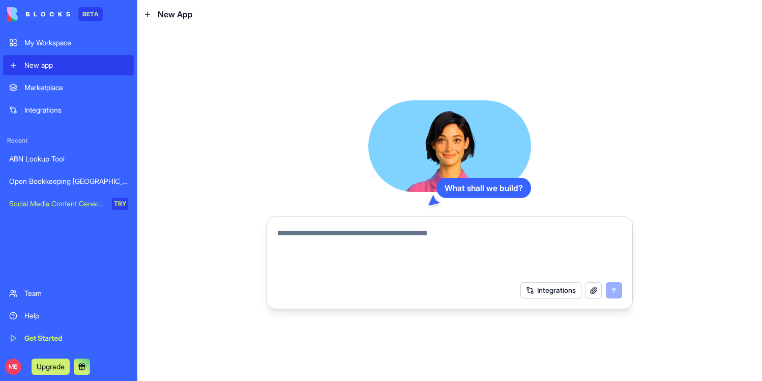
click at [308, 242] on textarea at bounding box center [449, 251] width 345 height 49
paste textarea "**********"
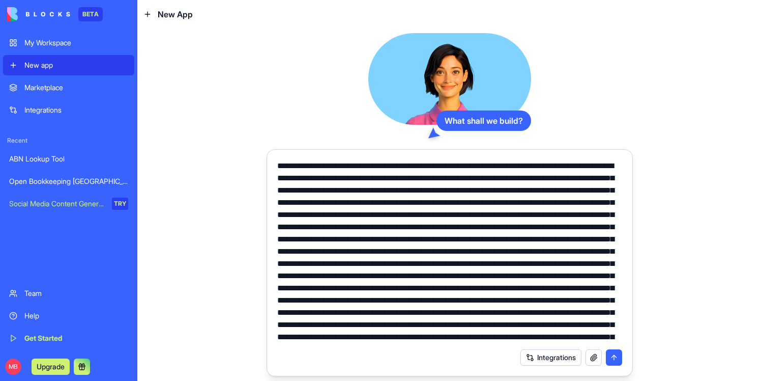
click at [420, 208] on textarea at bounding box center [449, 251] width 345 height 183
click at [443, 188] on textarea at bounding box center [449, 251] width 345 height 183
click at [453, 184] on textarea at bounding box center [449, 251] width 345 height 183
click at [355, 195] on textarea at bounding box center [449, 251] width 345 height 183
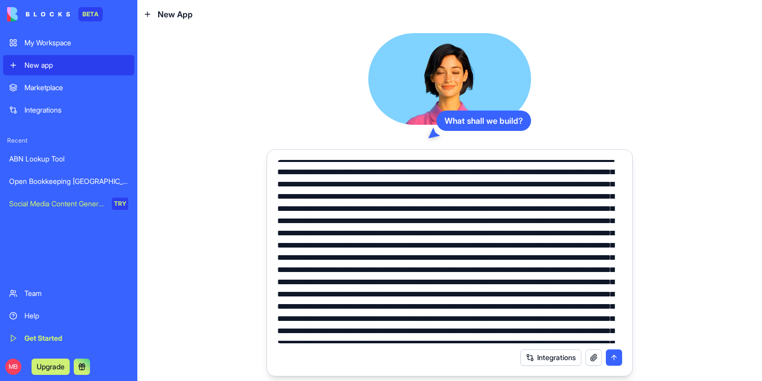
scroll to position [8, 0]
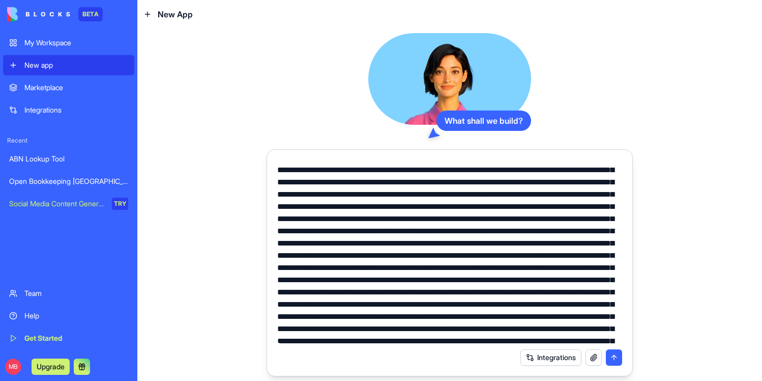
click at [434, 188] on textarea at bounding box center [449, 251] width 345 height 183
click at [374, 185] on textarea at bounding box center [449, 251] width 345 height 183
click at [389, 198] on textarea at bounding box center [449, 251] width 345 height 183
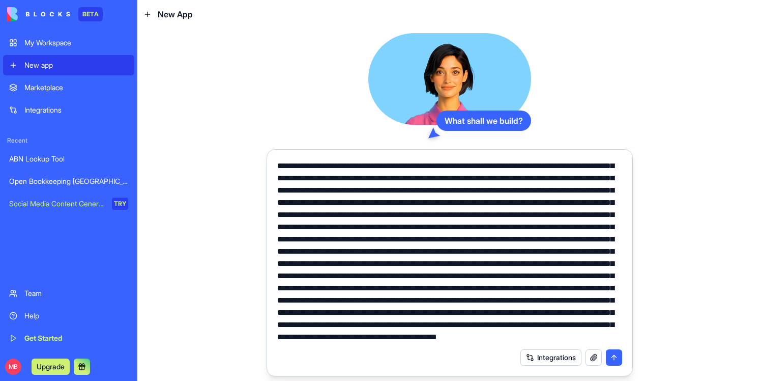
scroll to position [330, 0]
click at [392, 340] on textarea at bounding box center [449, 251] width 345 height 183
drag, startPoint x: 390, startPoint y: 340, endPoint x: 416, endPoint y: 315, distance: 36.0
click at [416, 315] on textarea at bounding box center [449, 251] width 345 height 183
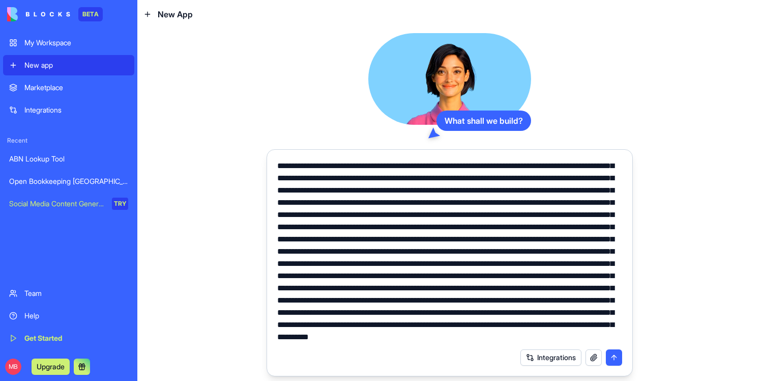
type textarea "**********"
click at [620, 355] on button "submit" at bounding box center [614, 357] width 16 height 16
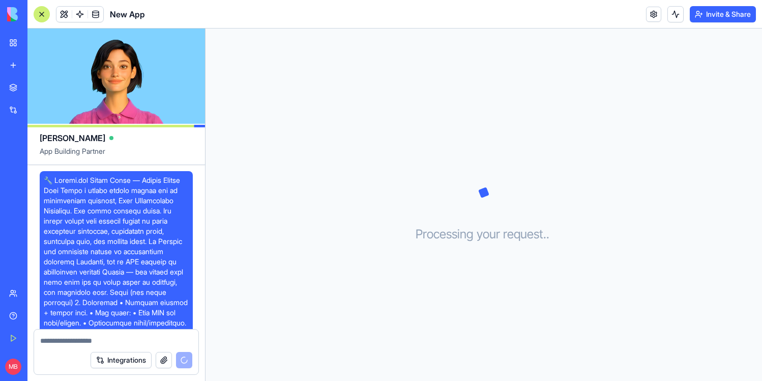
scroll to position [942, 0]
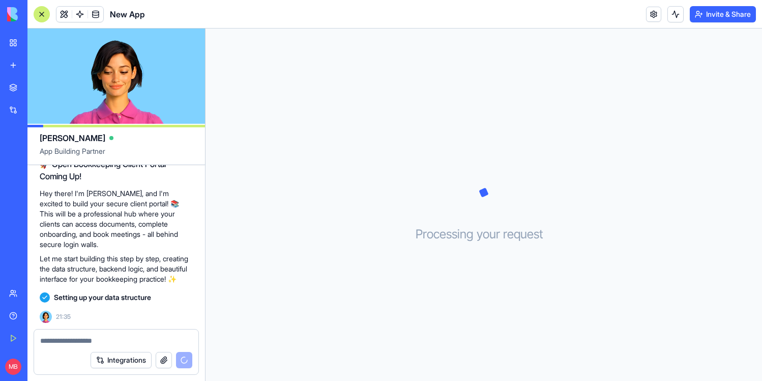
click at [123, 209] on p "Hey there! I'm Ella, and I'm excited to build your secure client portal! 📚 This…" at bounding box center [116, 218] width 153 height 61
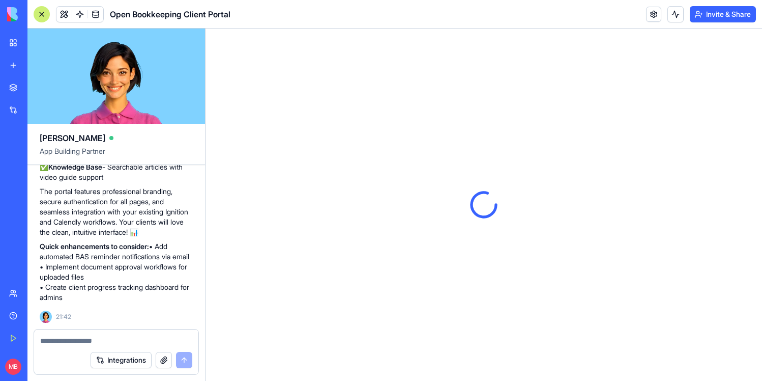
scroll to position [0, 0]
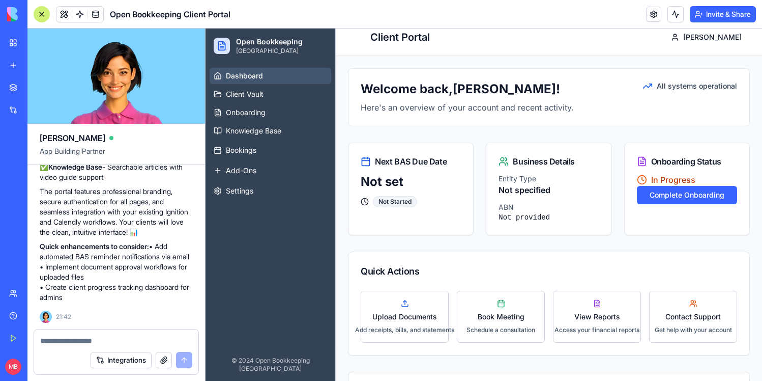
scroll to position [11, 0]
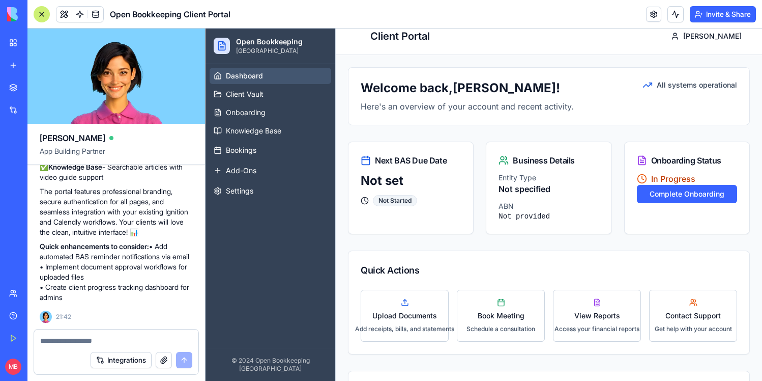
click at [480, 260] on div "Quick Actions" at bounding box center [549, 270] width 401 height 39
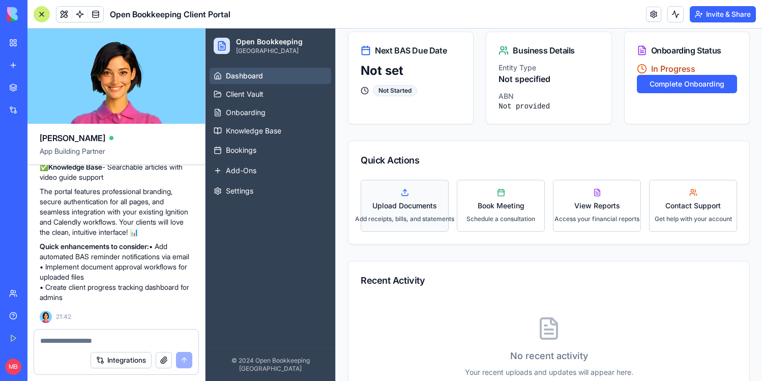
scroll to position [134, 0]
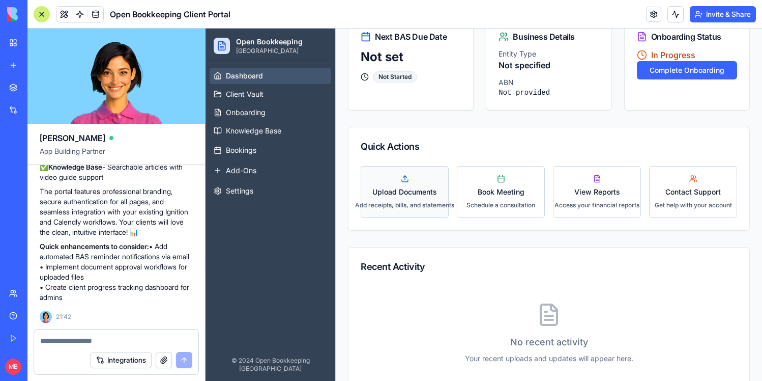
click at [428, 200] on div "Upload Documents Add receipts, bills, and statements" at bounding box center [405, 192] width 71 height 35
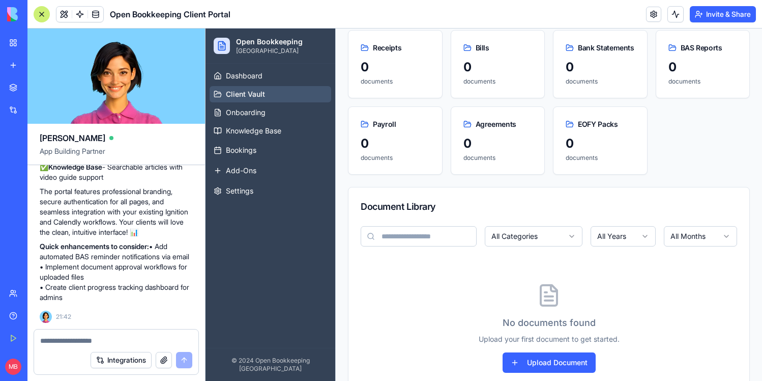
scroll to position [130, 0]
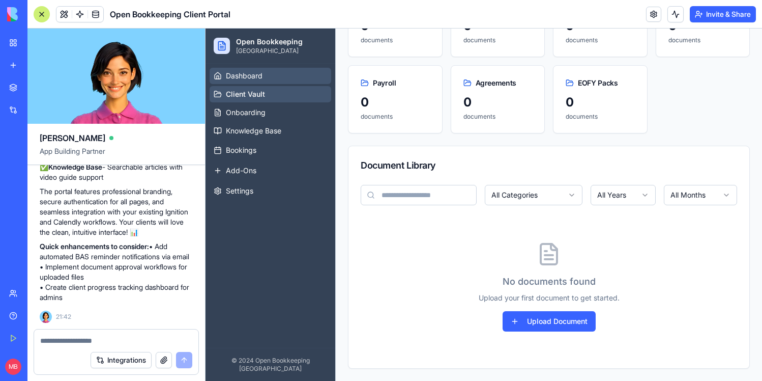
click at [263, 76] on span "Dashboard" at bounding box center [244, 76] width 37 height 10
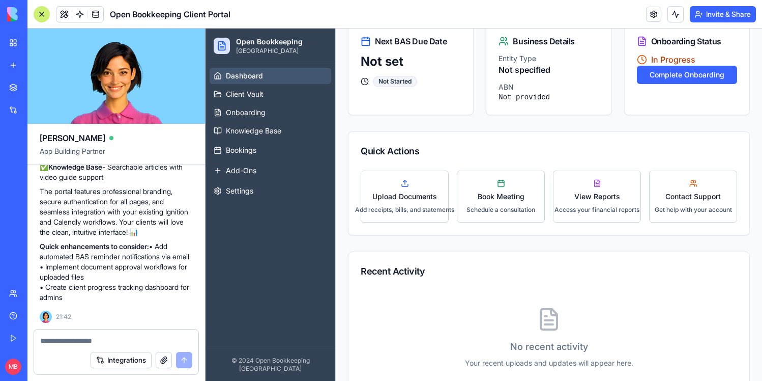
scroll to position [158, 0]
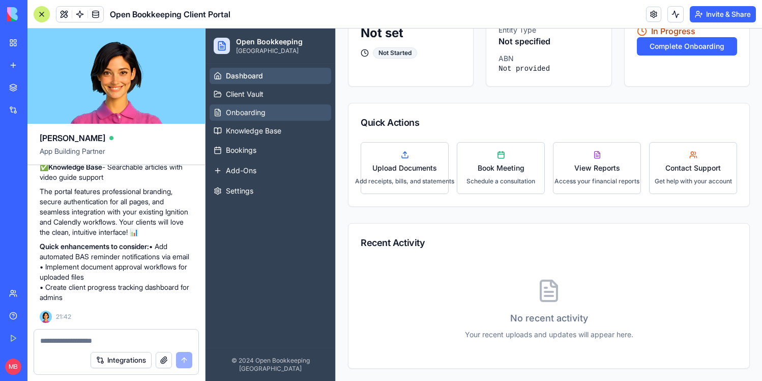
click at [291, 111] on link "Onboarding" at bounding box center [271, 112] width 122 height 16
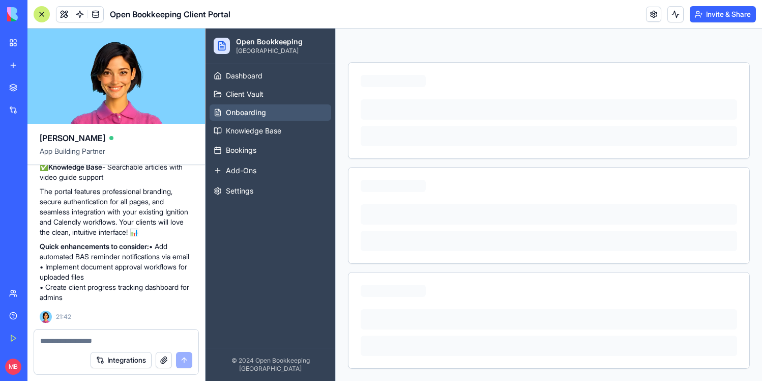
scroll to position [108, 0]
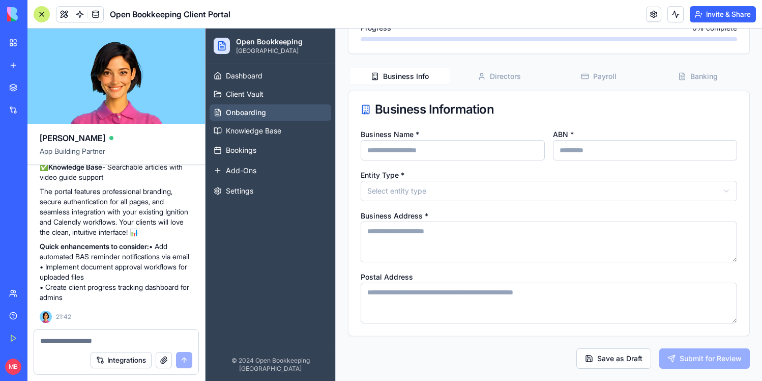
click at [494, 79] on div "Client Onboarding Complete your business information to get started Not Started…" at bounding box center [549, 168] width 402 height 399
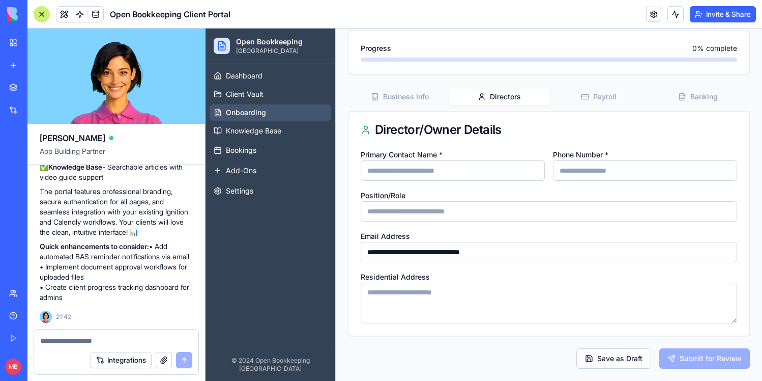
click at [593, 101] on div "**********" at bounding box center [549, 179] width 402 height 379
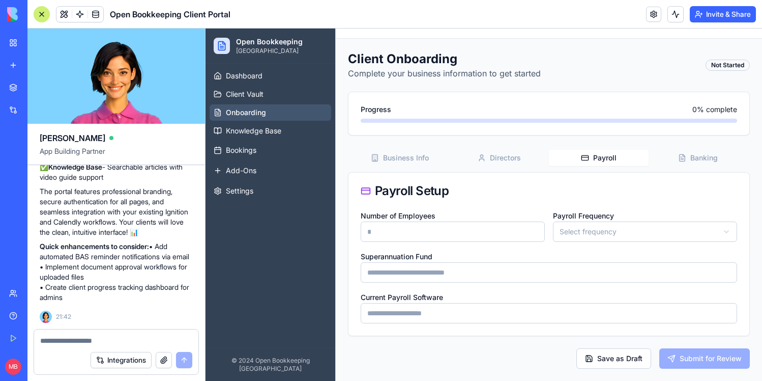
click at [698, 168] on div "Business Info Directors Payroll Banking Payroll Setup Number of Employees Payro…" at bounding box center [549, 242] width 402 height 188
click at [692, 155] on span "Banking" at bounding box center [704, 158] width 27 height 10
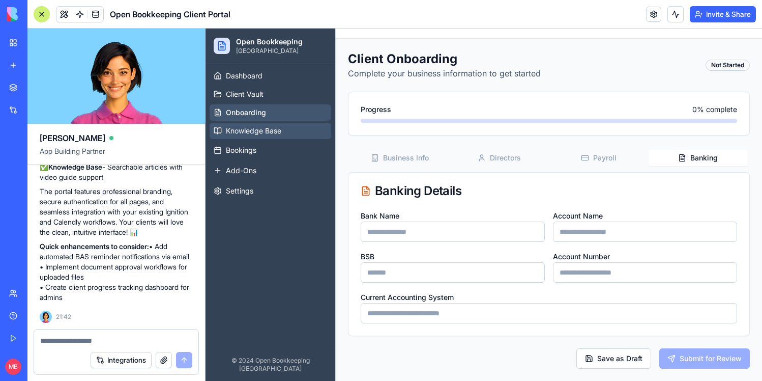
click at [295, 134] on link "Knowledge Base" at bounding box center [271, 131] width 122 height 16
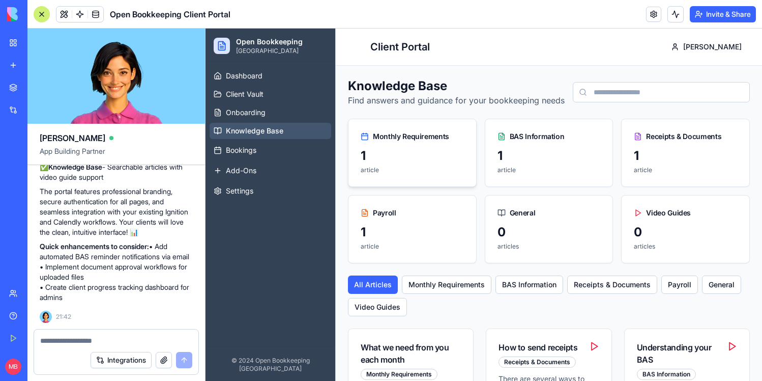
click at [436, 170] on div "article" at bounding box center [412, 170] width 103 height 8
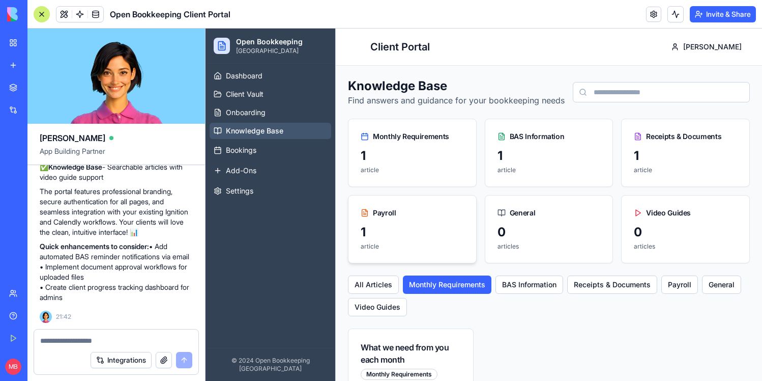
scroll to position [75, 0]
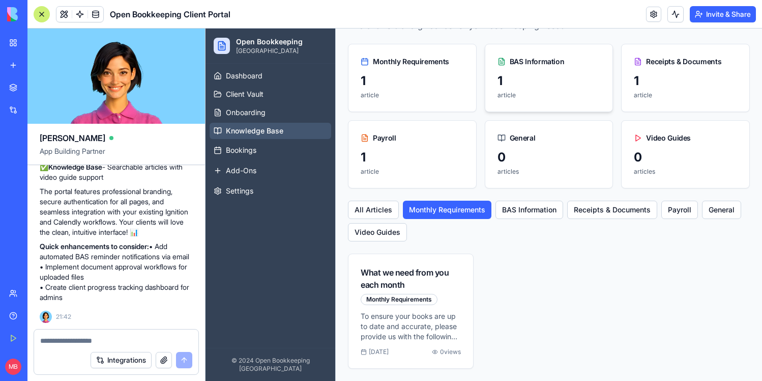
click at [526, 83] on div "1" at bounding box center [549, 81] width 103 height 16
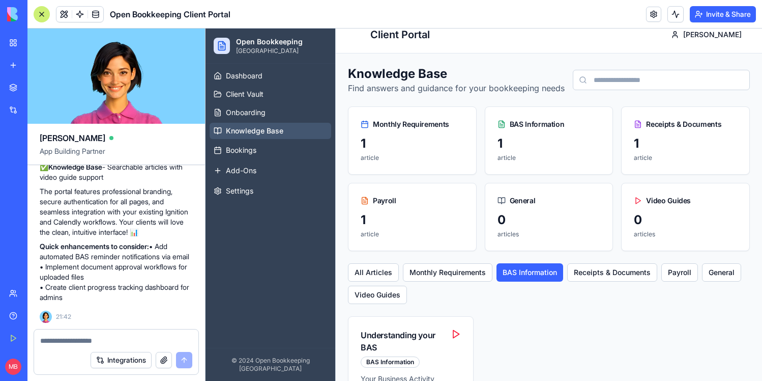
scroll to position [6, 0]
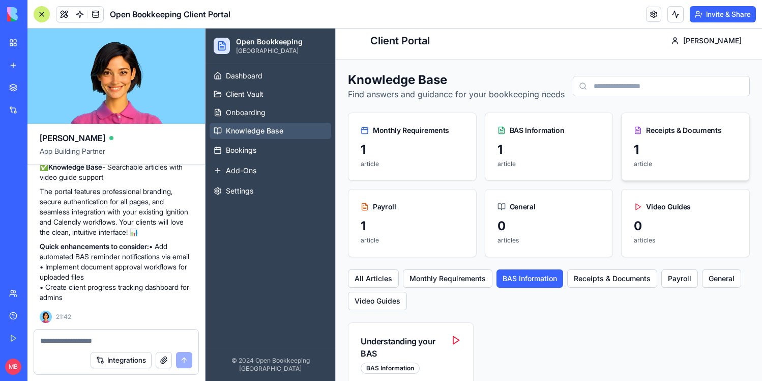
click at [668, 153] on div "1" at bounding box center [685, 149] width 103 height 16
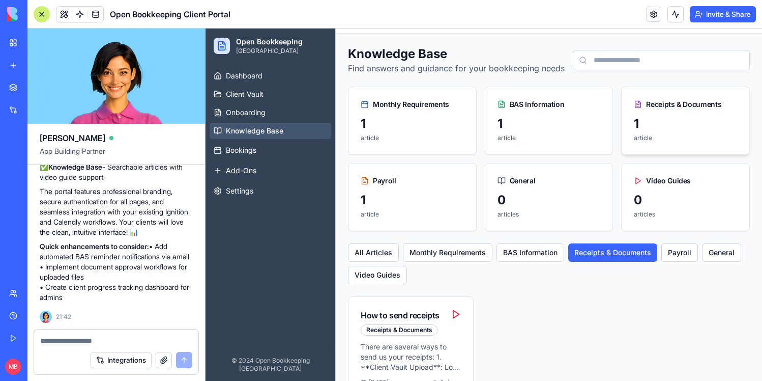
scroll to position [63, 0]
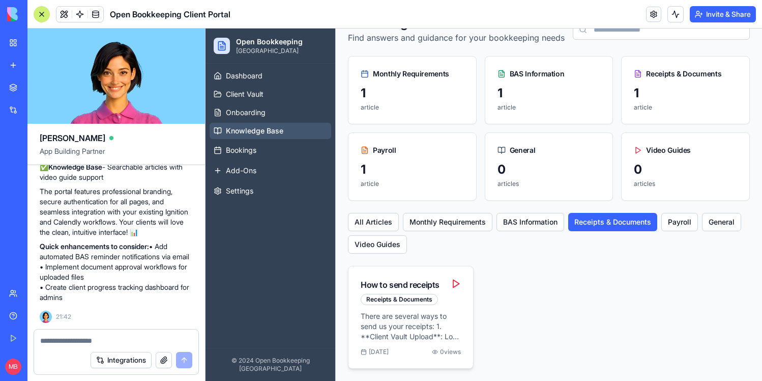
click at [458, 329] on p "There are several ways to send us your receipts: 1. **Client Vault Upload**: Lo…" at bounding box center [411, 326] width 100 height 31
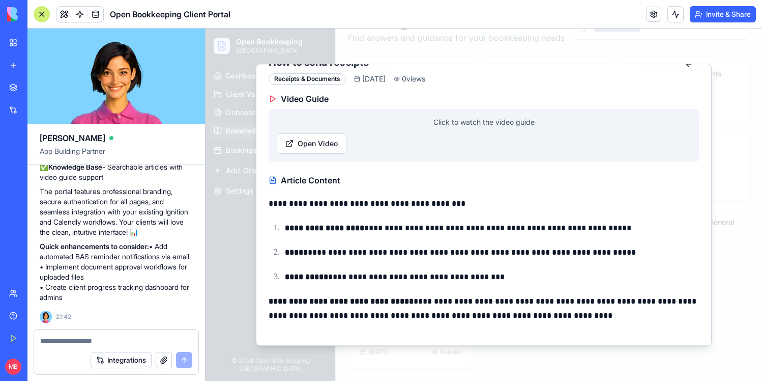
scroll to position [0, 0]
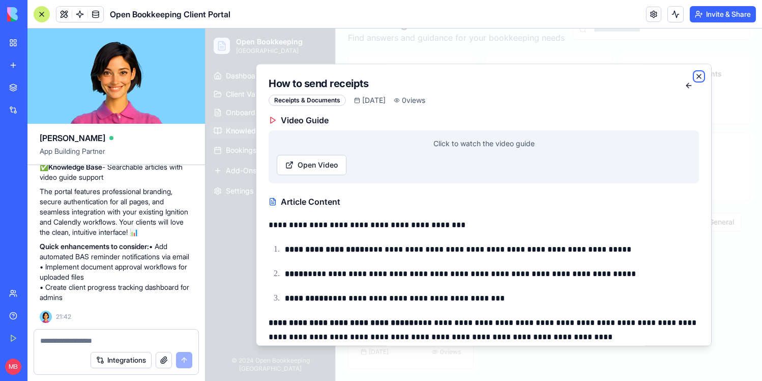
click at [695, 76] on icon "button" at bounding box center [699, 76] width 8 height 8
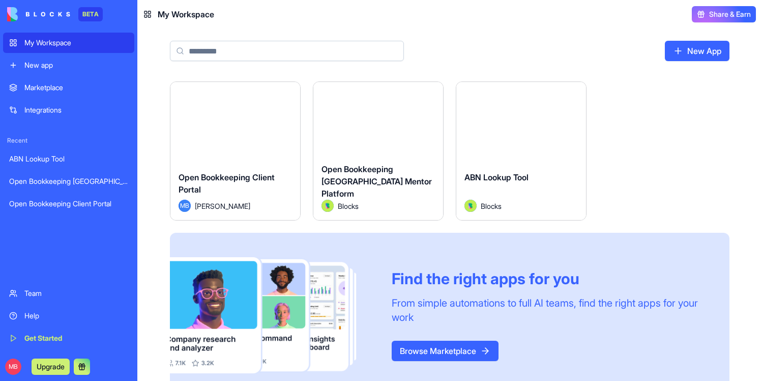
click at [264, 168] on div "Open Bookkeeping Client Portal MB [PERSON_NAME]" at bounding box center [236, 191] width 130 height 57
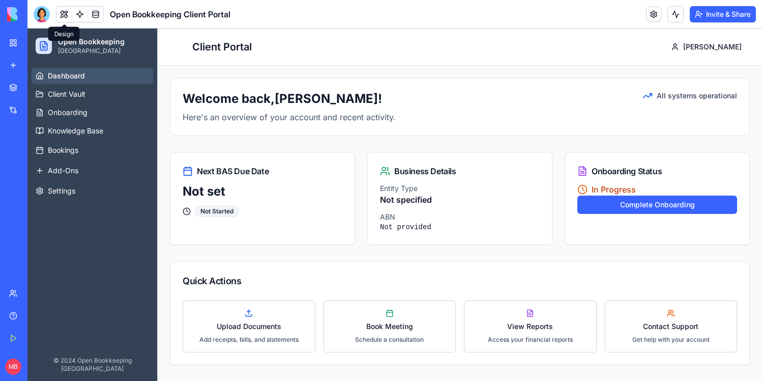
click at [56, 17] on button at bounding box center [63, 14] width 15 height 15
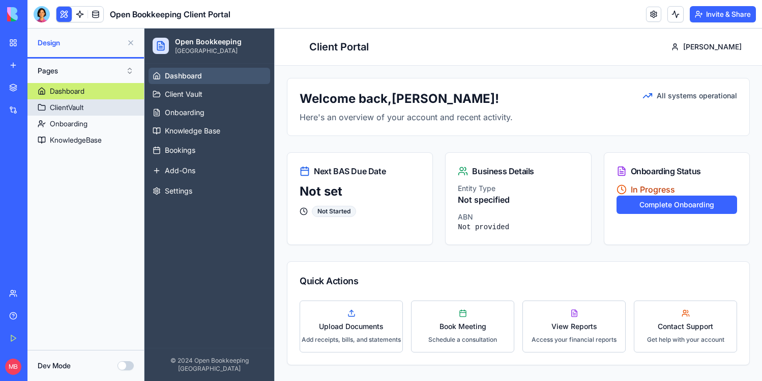
click at [84, 101] on link "ClientVault" at bounding box center [85, 107] width 117 height 16
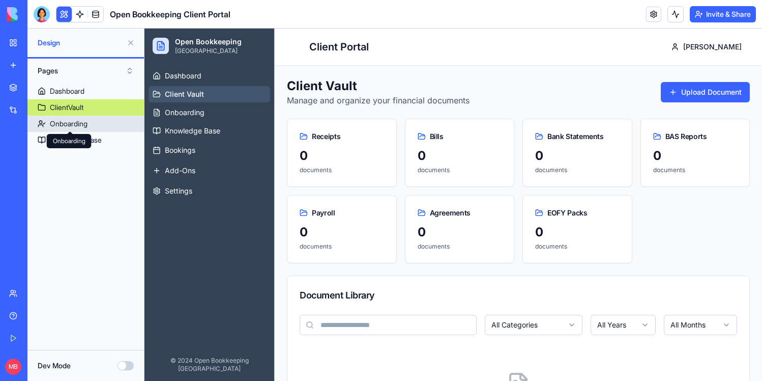
click at [71, 119] on div "Onboarding" at bounding box center [69, 124] width 38 height 10
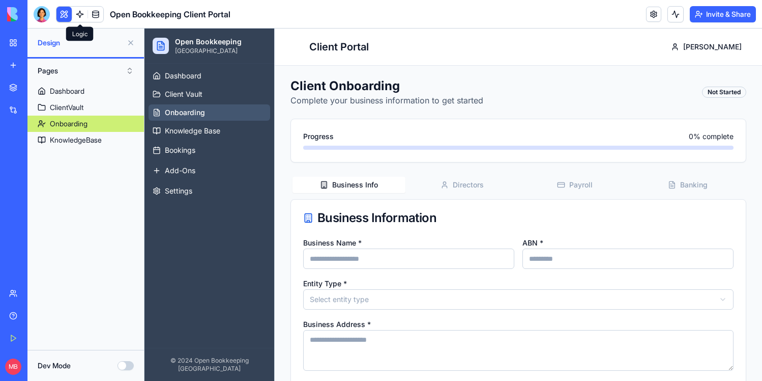
click at [82, 9] on link at bounding box center [79, 14] width 15 height 15
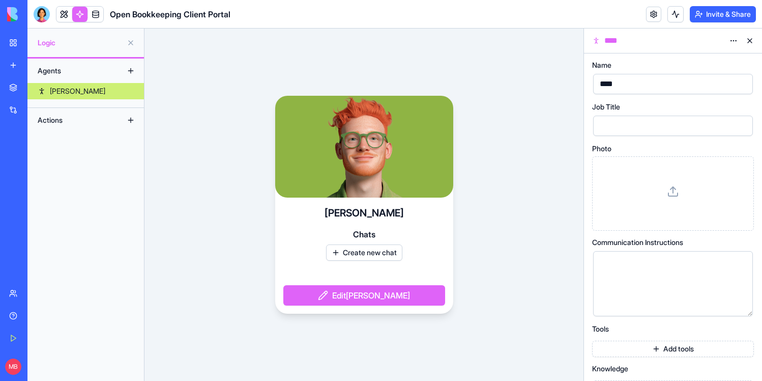
click at [64, 115] on div "Actions" at bounding box center [73, 120] width 81 height 16
click at [135, 120] on button at bounding box center [131, 120] width 16 height 16
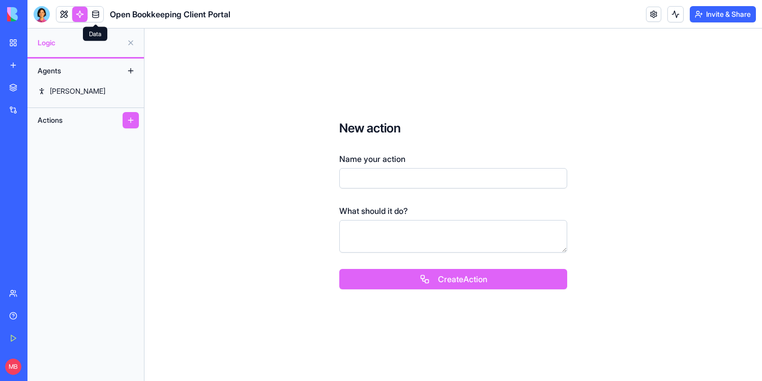
click at [94, 12] on link at bounding box center [95, 14] width 15 height 15
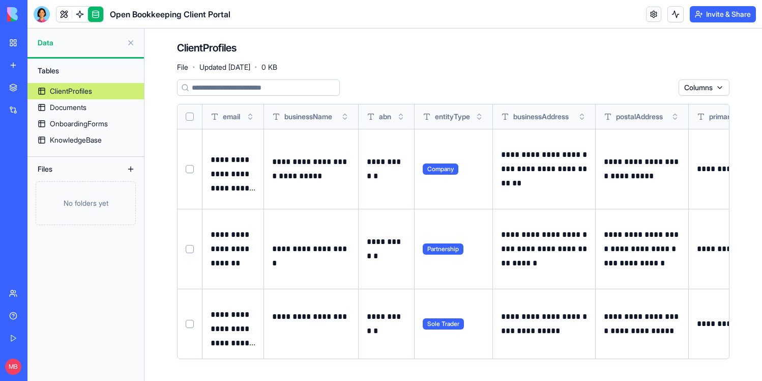
click at [313, 165] on p "**********" at bounding box center [310, 169] width 77 height 29
click at [95, 108] on link "Documents" at bounding box center [85, 107] width 117 height 16
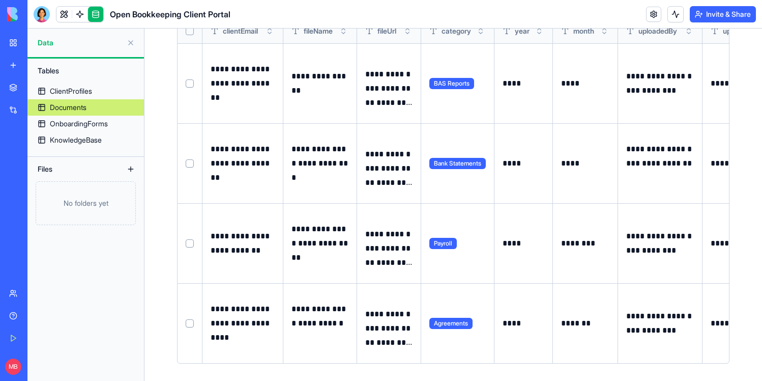
scroll to position [88, 0]
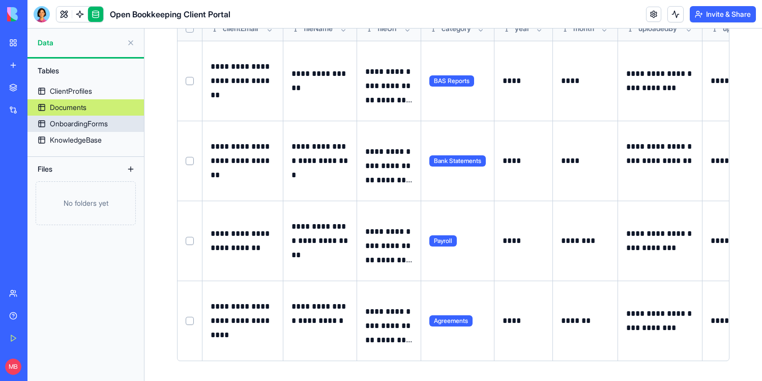
click at [75, 125] on div "OnboardingForms" at bounding box center [79, 124] width 58 height 10
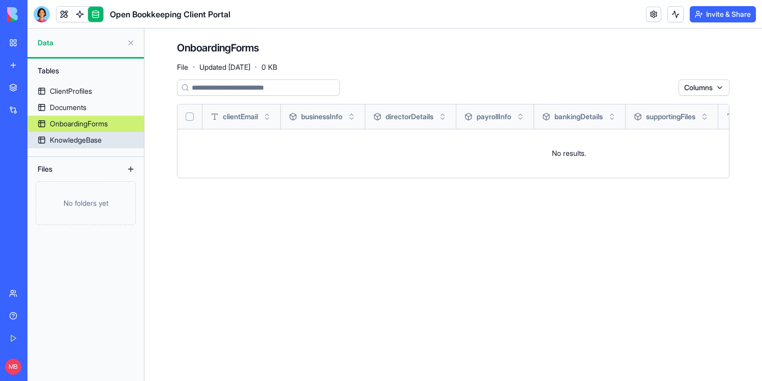
click at [93, 145] on link "KnowledgeBase" at bounding box center [85, 140] width 117 height 16
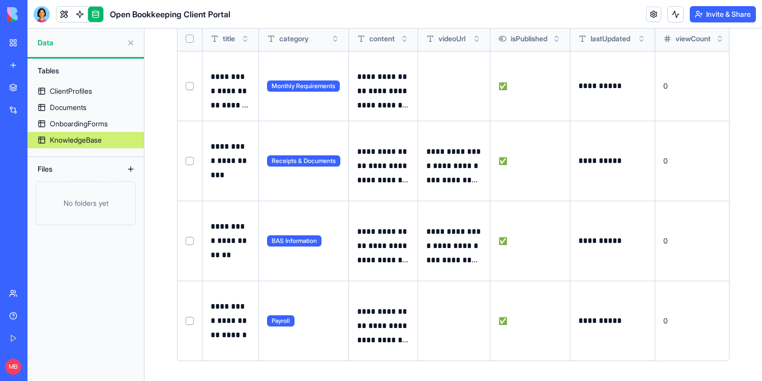
scroll to position [0, 27]
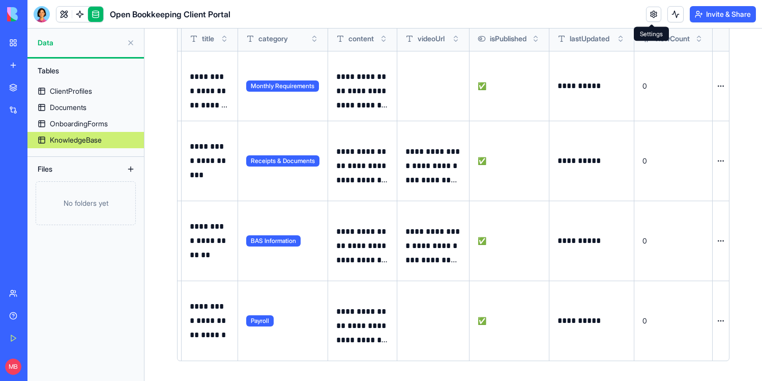
click at [651, 10] on link at bounding box center [653, 14] width 15 height 15
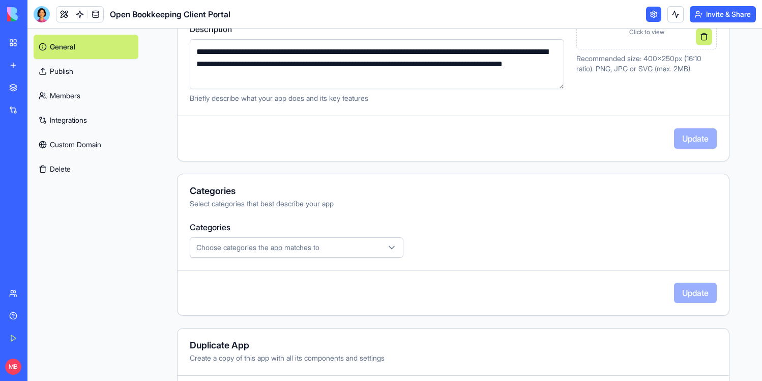
scroll to position [239, 0]
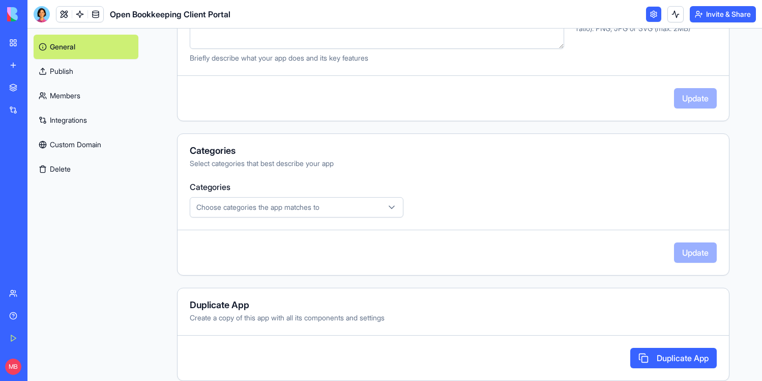
click at [94, 74] on link "Publish" at bounding box center [86, 71] width 105 height 24
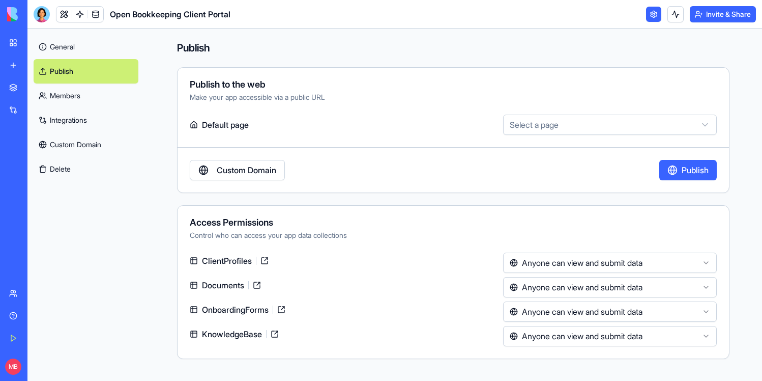
click at [77, 96] on link "Members" at bounding box center [86, 95] width 105 height 24
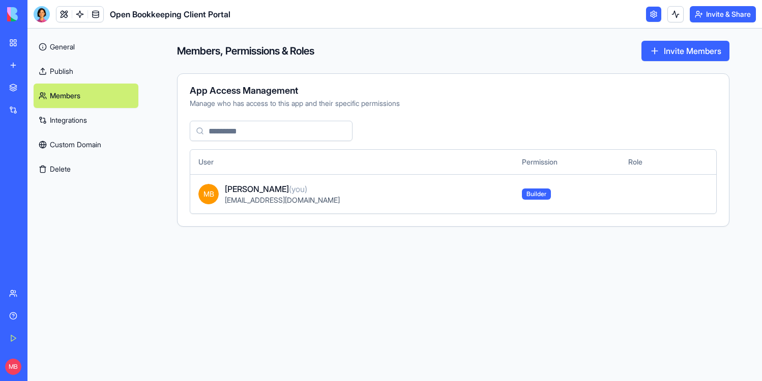
click at [93, 125] on link "Integrations" at bounding box center [86, 120] width 105 height 24
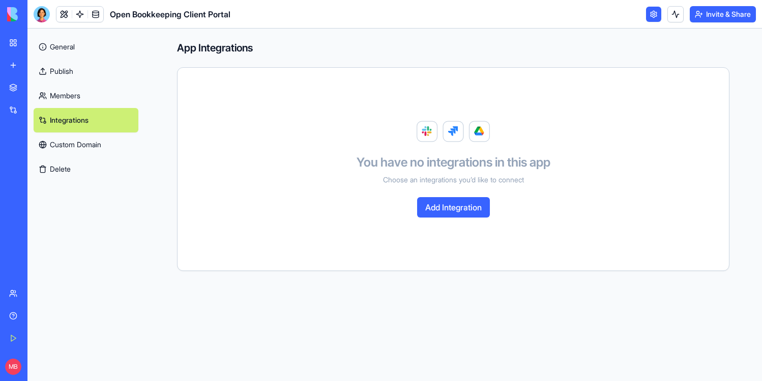
click at [89, 145] on link "Custom Domain" at bounding box center [86, 144] width 105 height 24
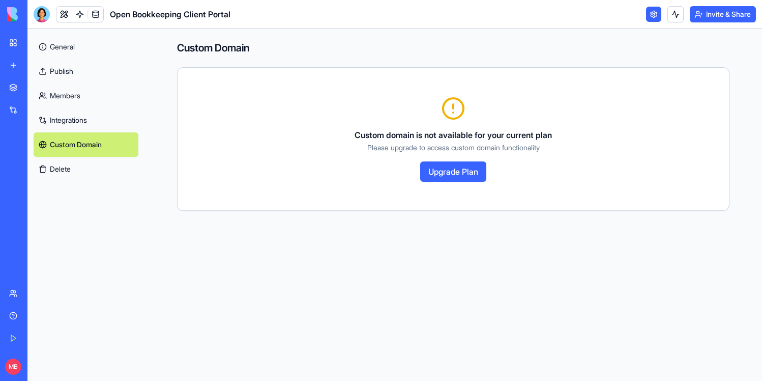
click at [48, 16] on img at bounding box center [38, 14] width 63 height 14
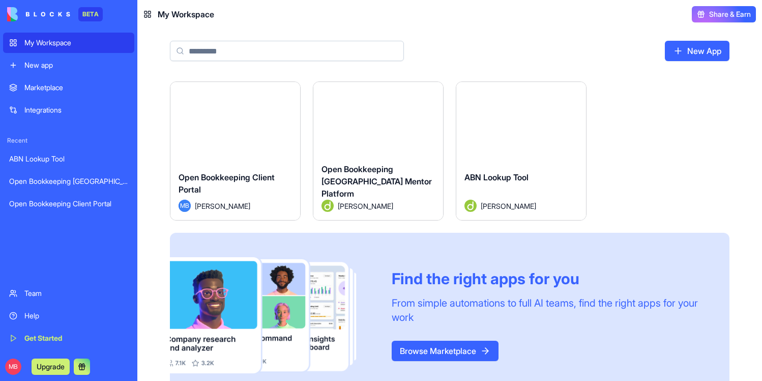
click at [326, 183] on div "Open Bookkeeping [GEOGRAPHIC_DATA] Mentor Platform" at bounding box center [379, 181] width 114 height 37
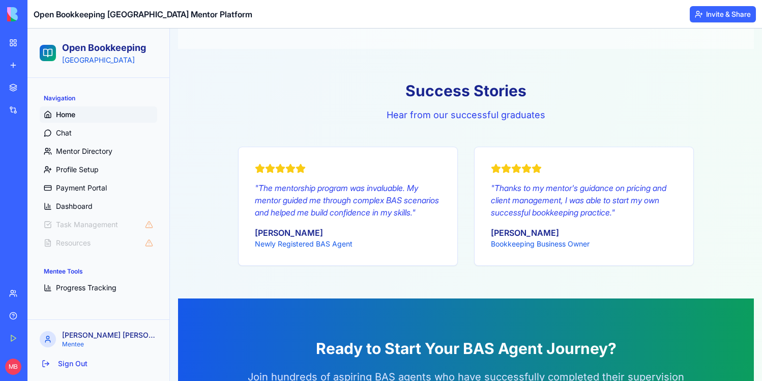
scroll to position [1178, 0]
